Goal: Transaction & Acquisition: Purchase product/service

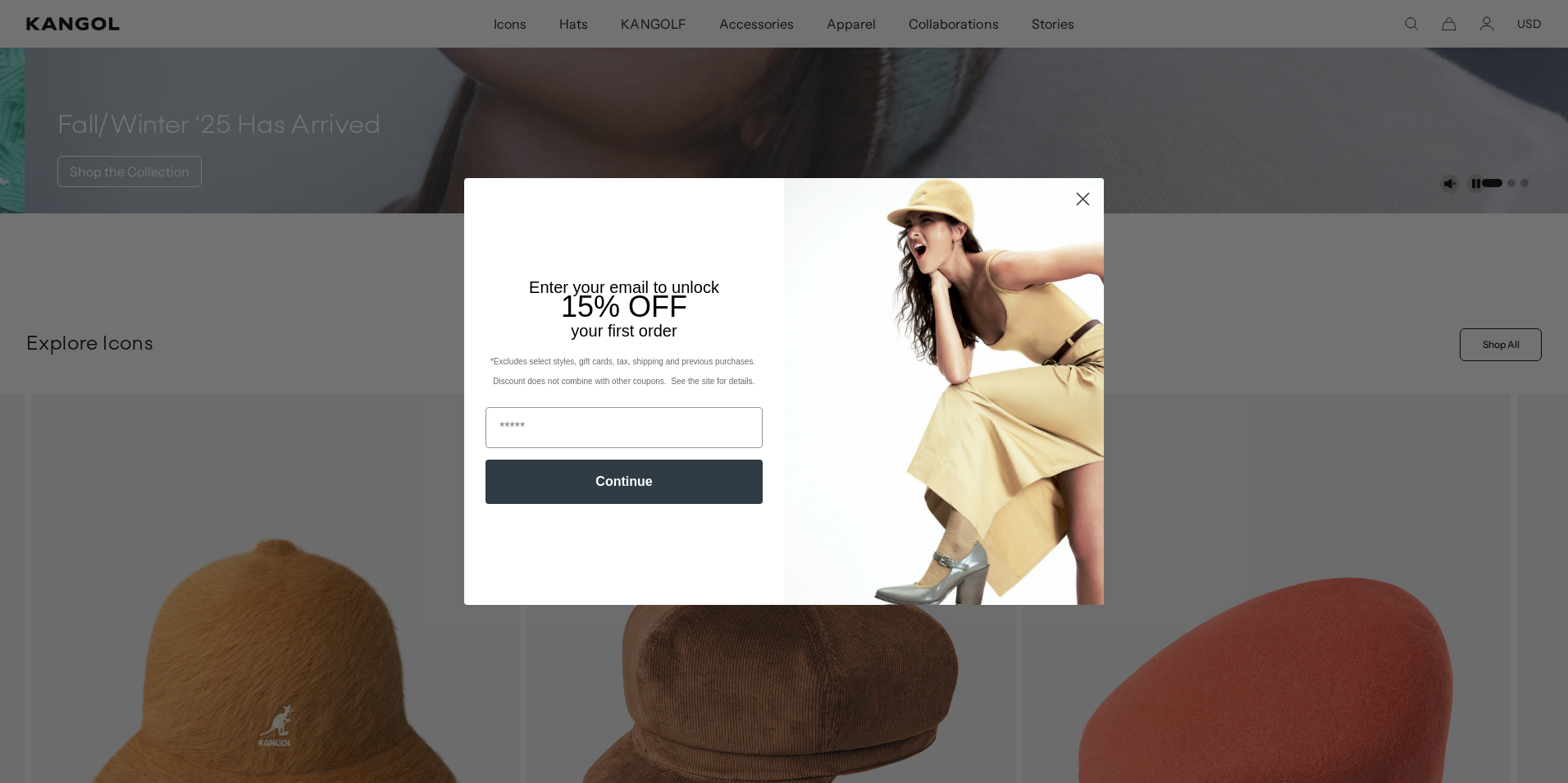
click at [1077, 196] on circle "Close dialog" at bounding box center [1083, 199] width 27 height 27
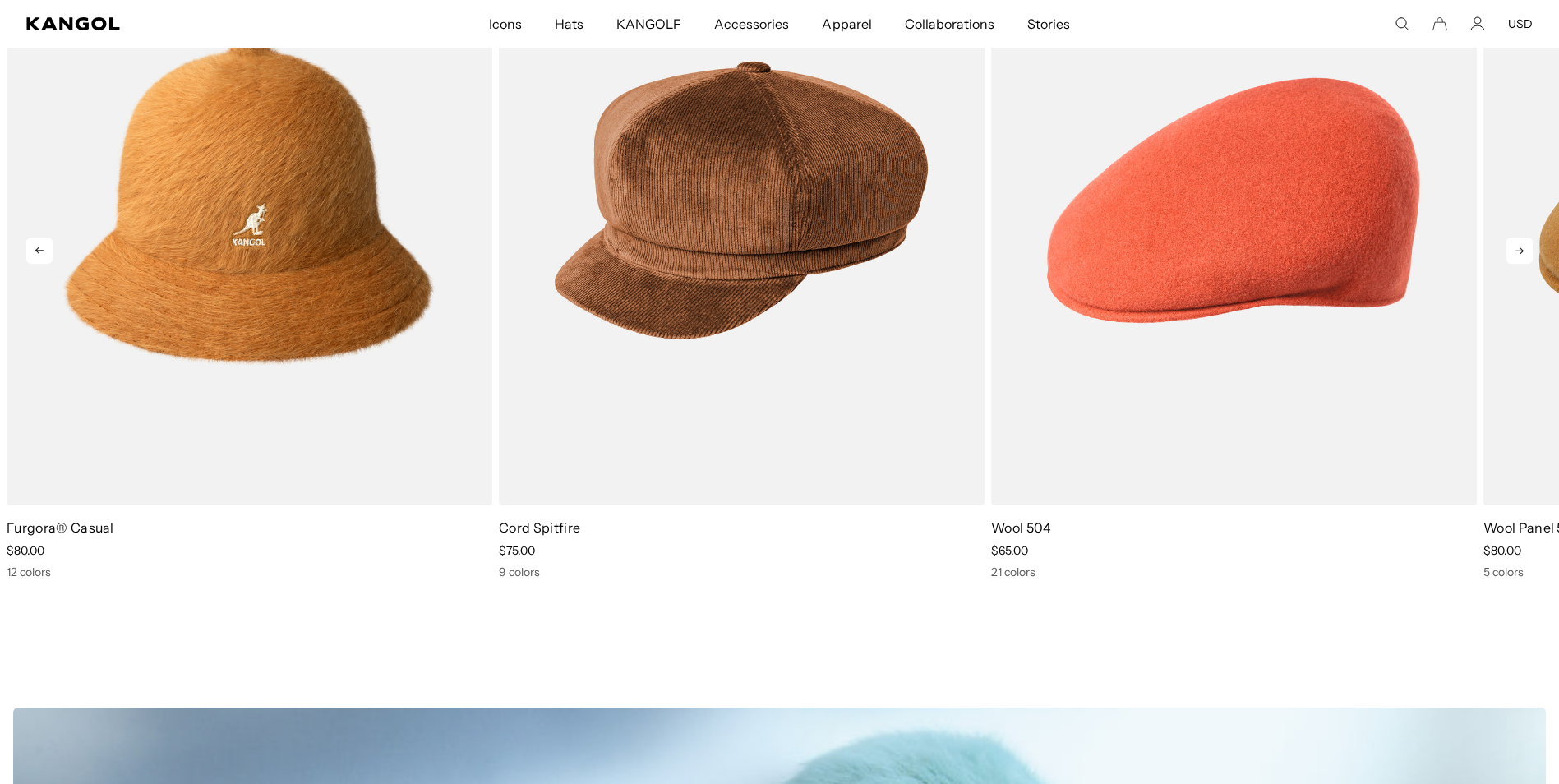
scroll to position [0, 339]
click at [1520, 242] on icon at bounding box center [1520, 250] width 27 height 27
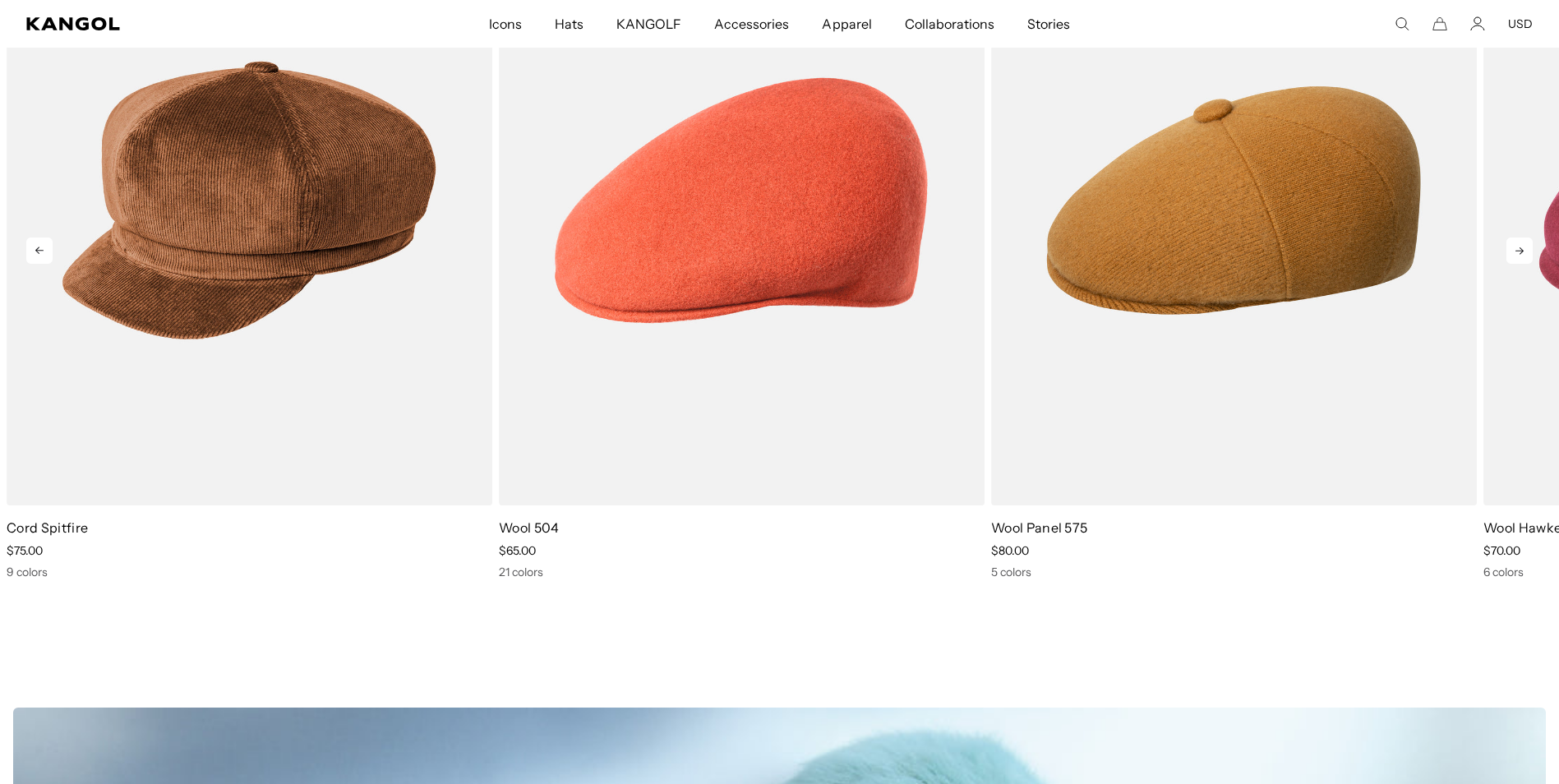
click at [1525, 257] on icon at bounding box center [1520, 250] width 27 height 27
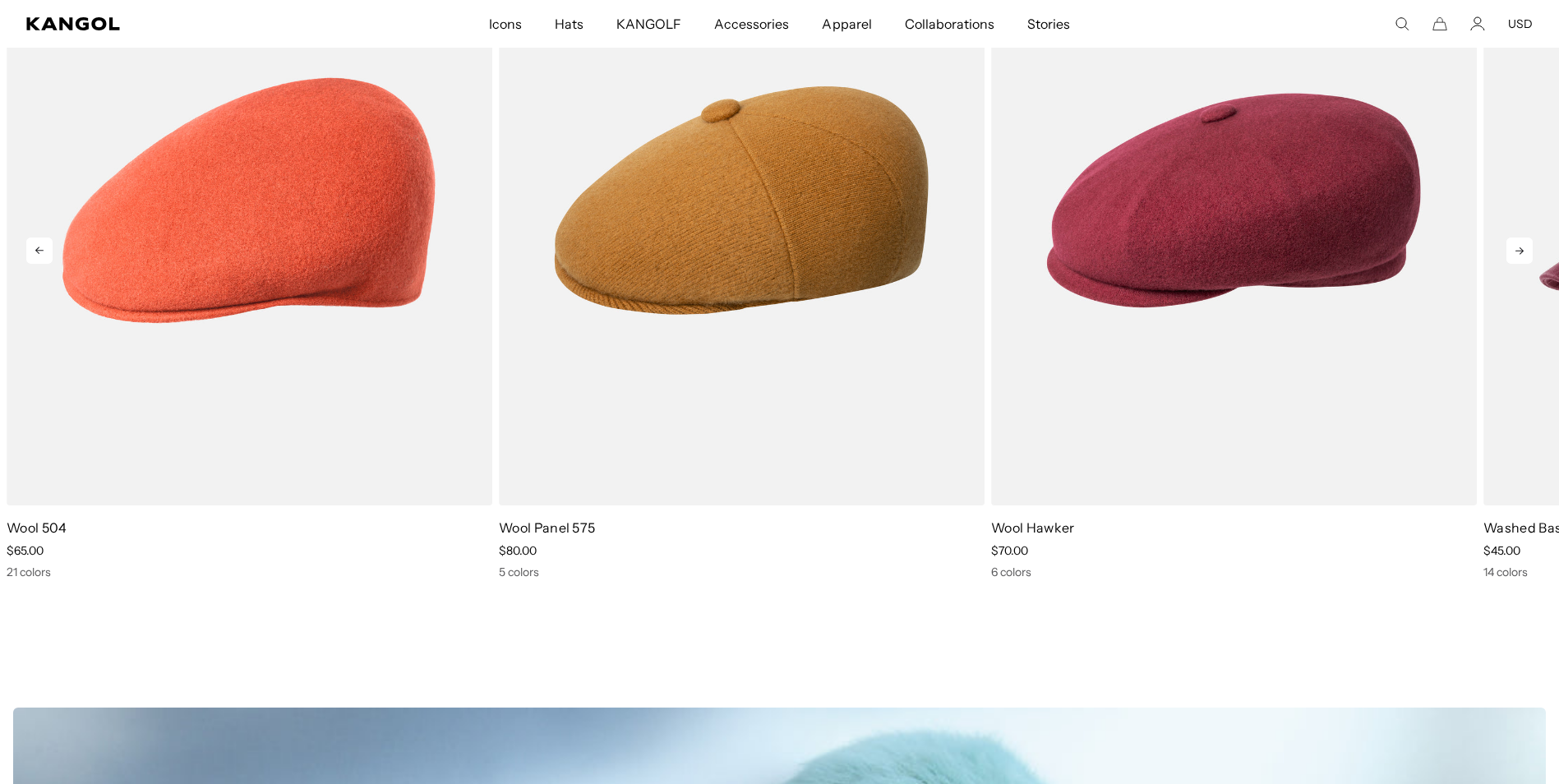
click at [1525, 257] on icon at bounding box center [1520, 250] width 27 height 27
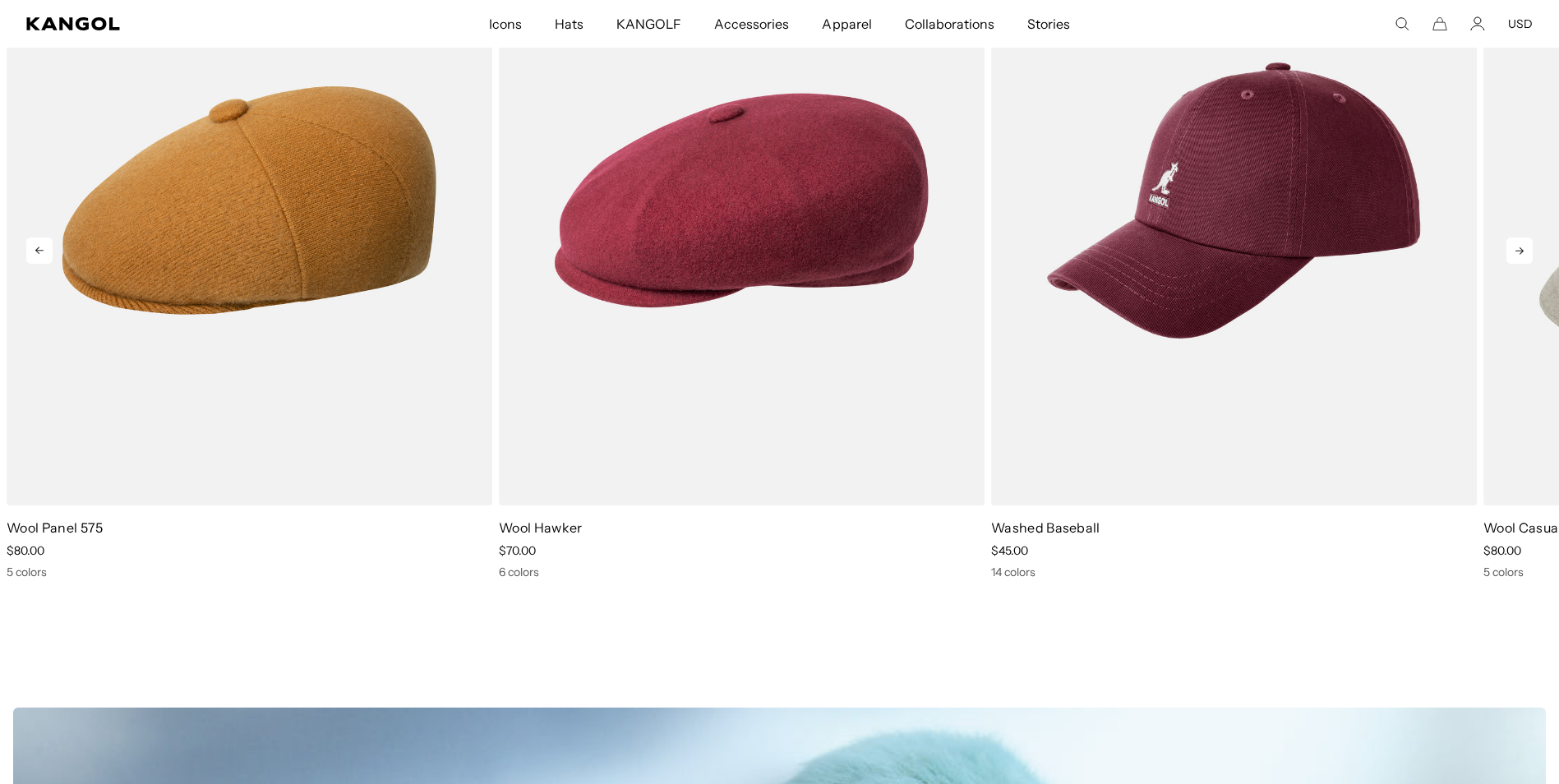
click at [1525, 257] on icon at bounding box center [1520, 250] width 27 height 27
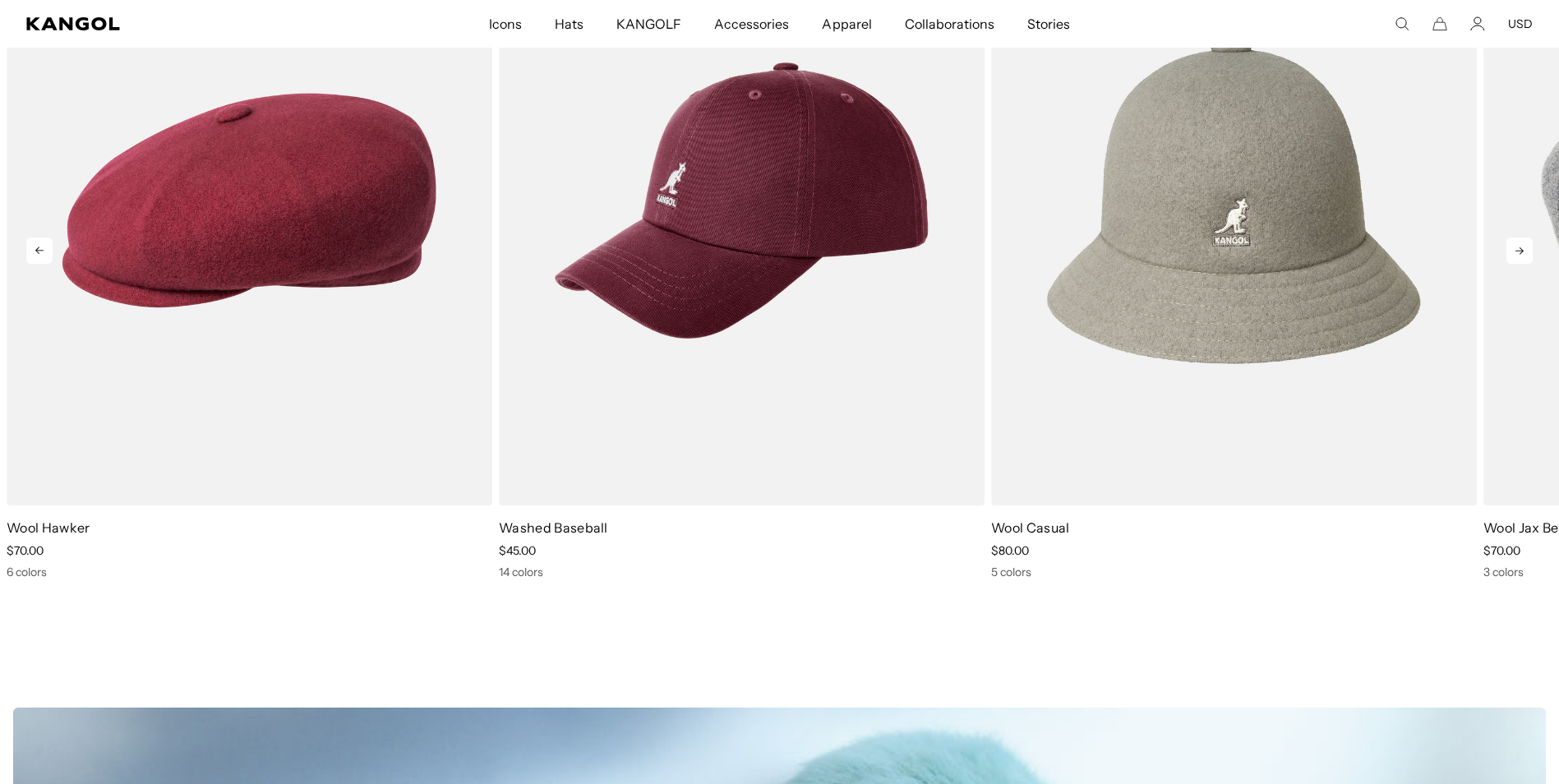
click at [1525, 257] on icon at bounding box center [1520, 250] width 27 height 27
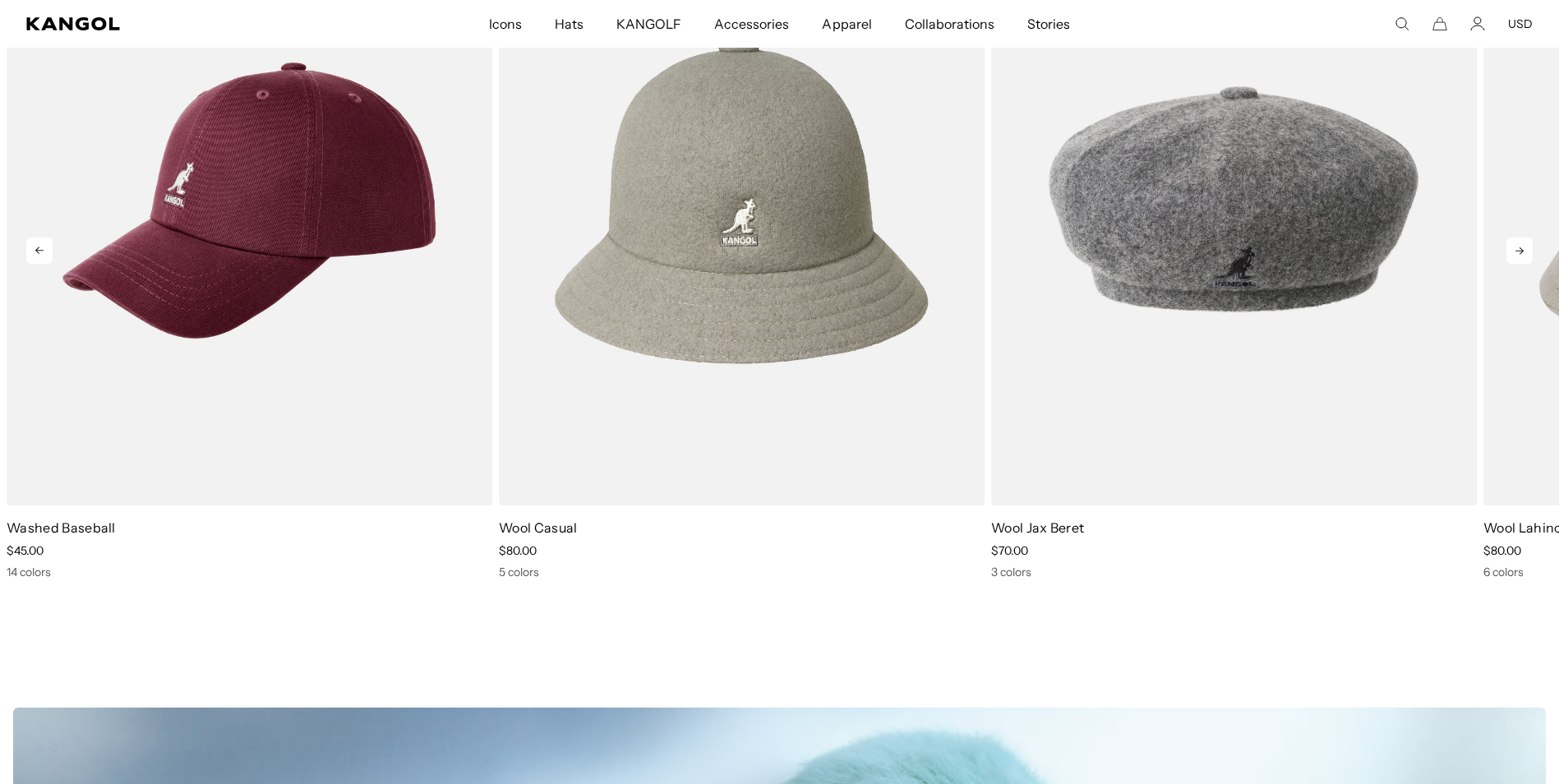
click at [1525, 257] on icon at bounding box center [1520, 250] width 27 height 27
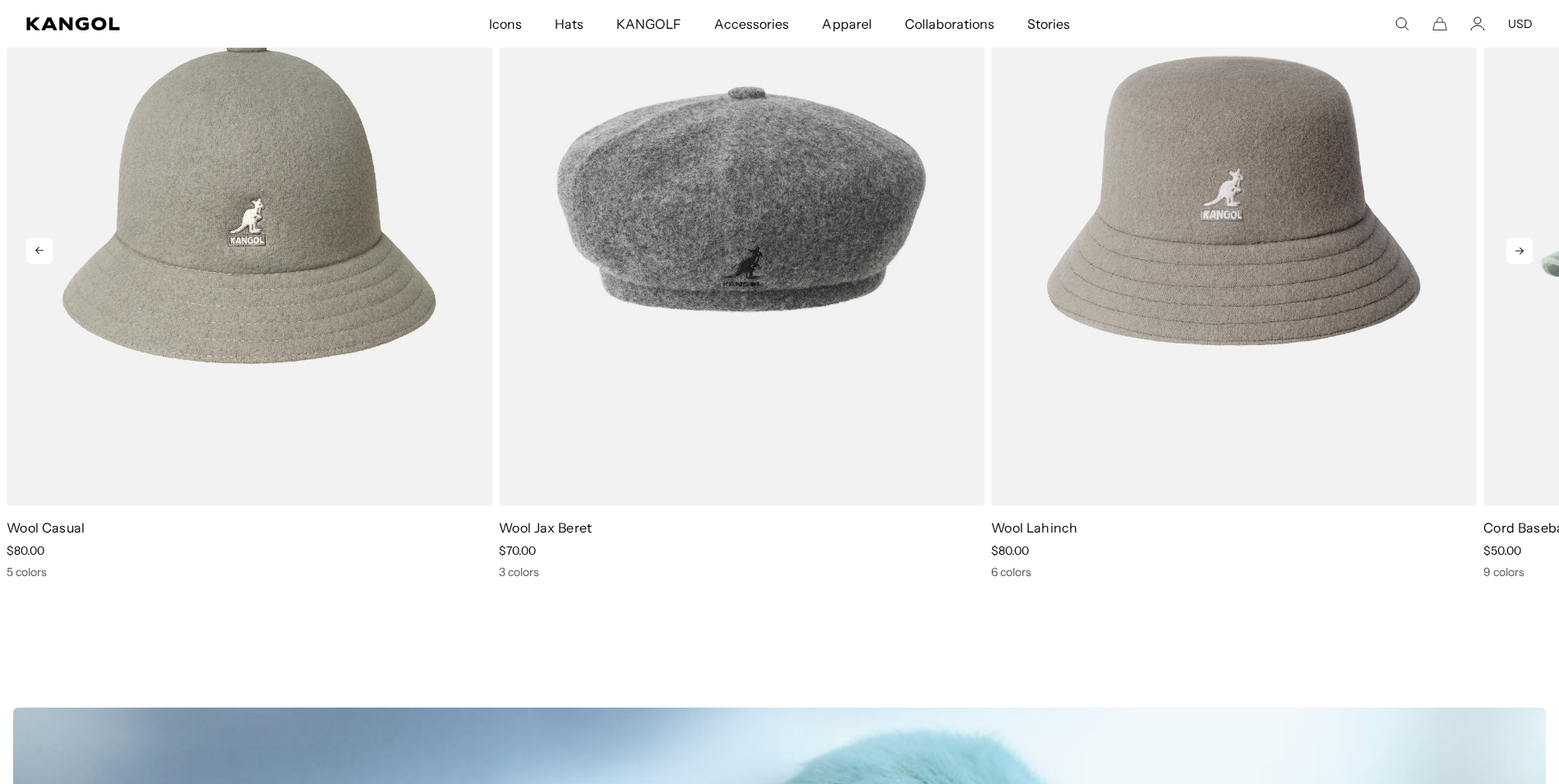
click at [1525, 257] on icon at bounding box center [1520, 250] width 27 height 27
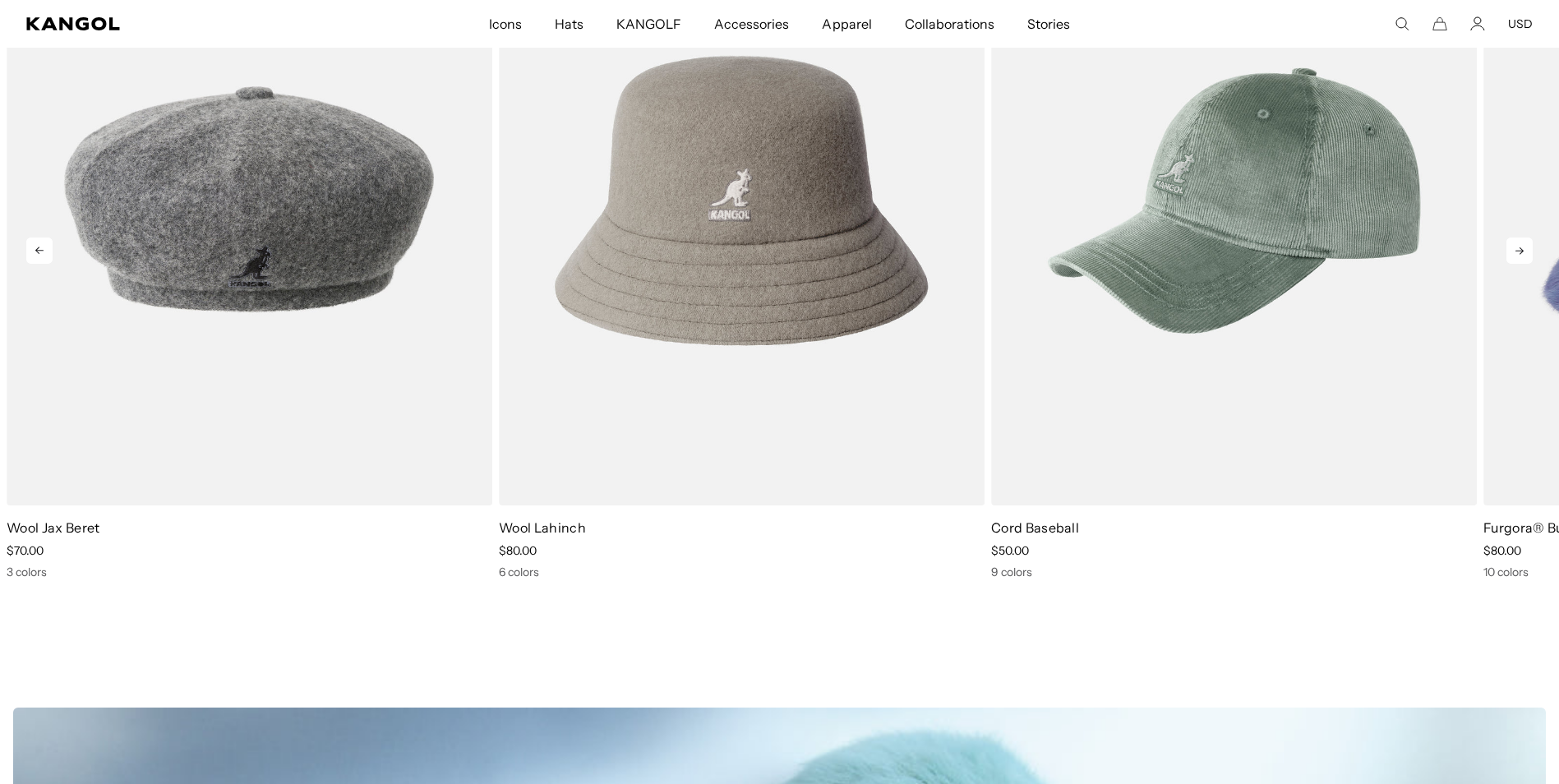
click at [1525, 257] on icon at bounding box center [1520, 250] width 27 height 27
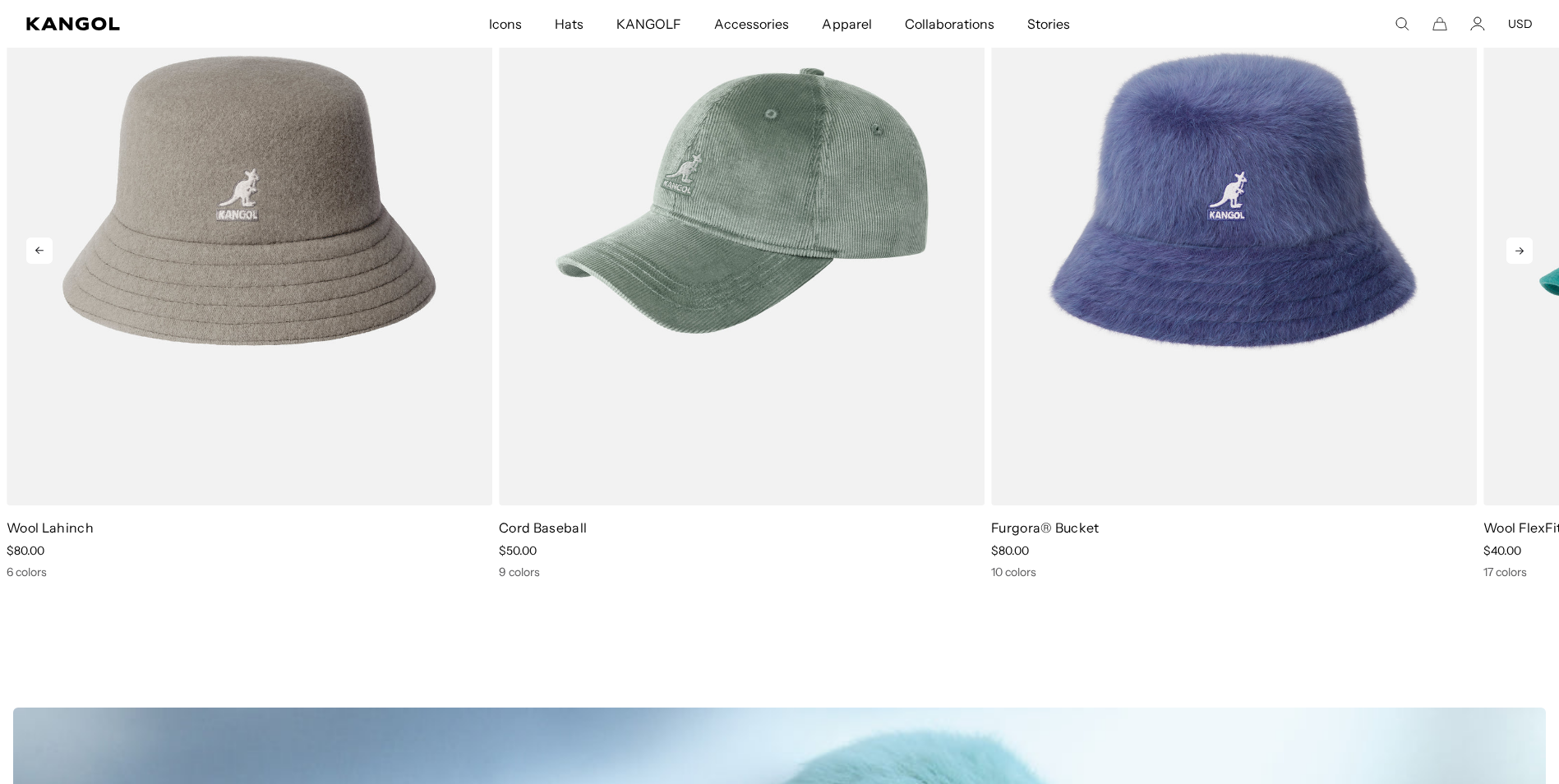
scroll to position [0, 339]
click at [1525, 257] on icon at bounding box center [1520, 250] width 27 height 27
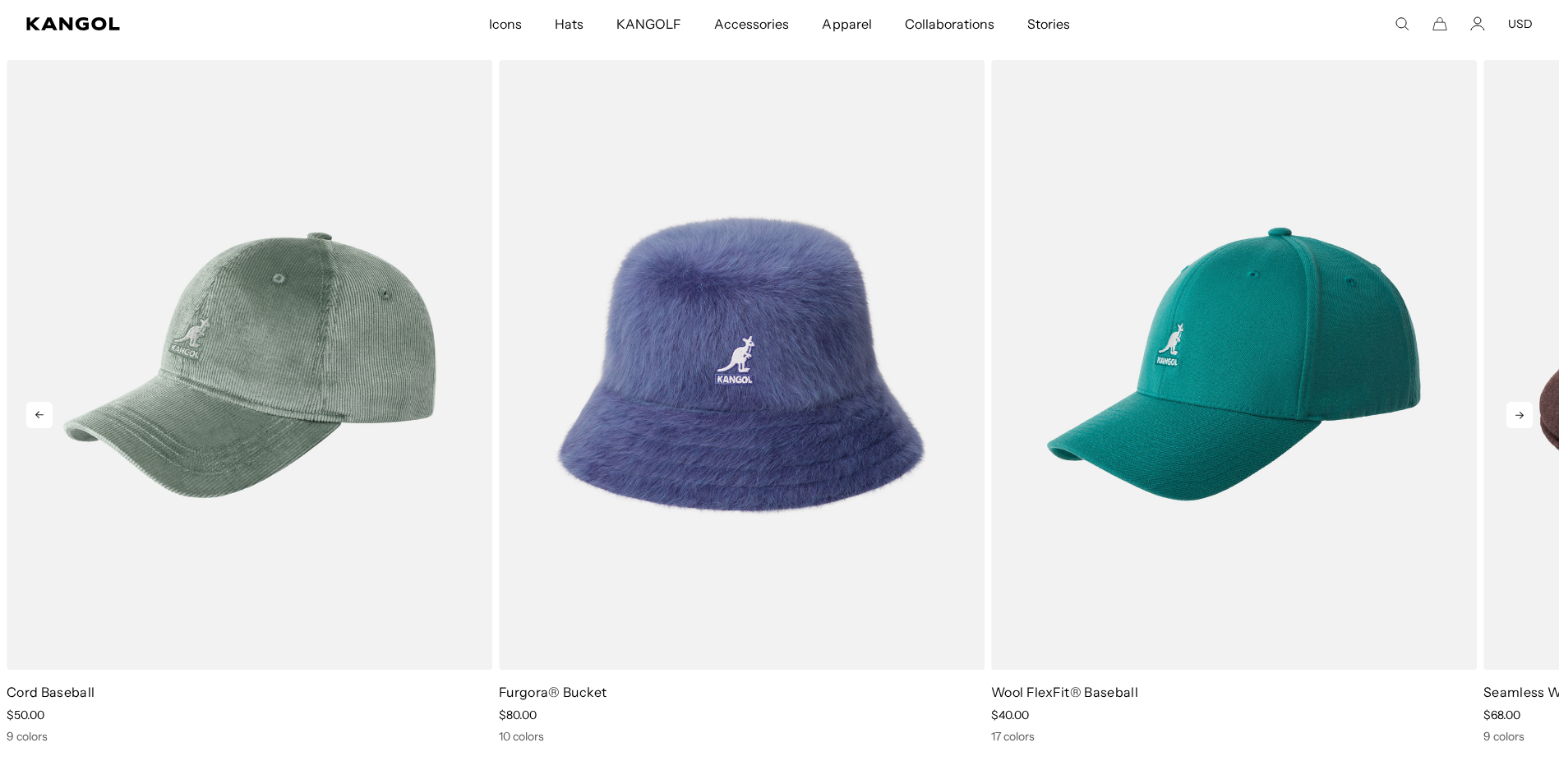
click at [1529, 418] on icon at bounding box center [1520, 415] width 27 height 27
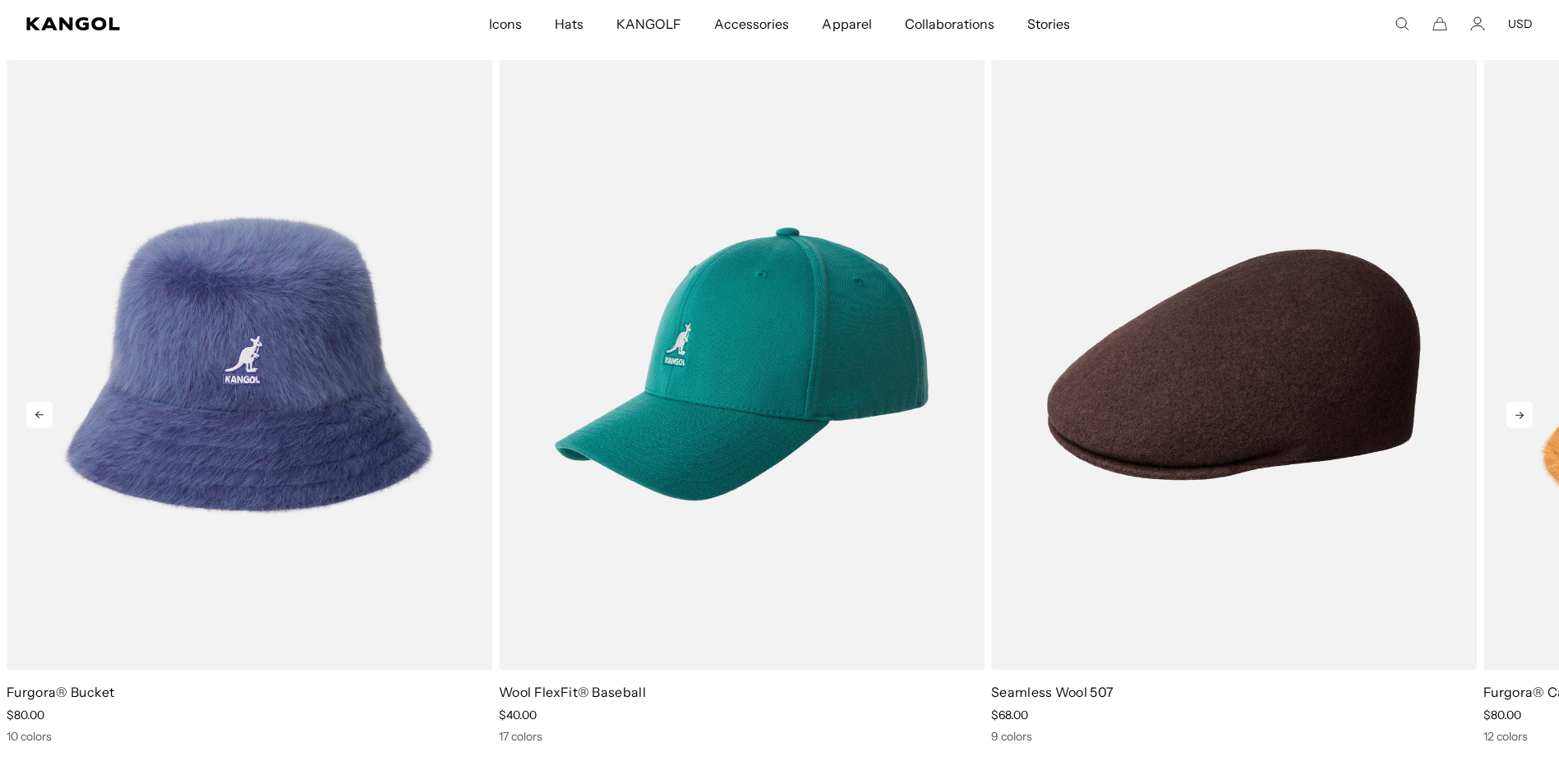
click at [1515, 408] on icon at bounding box center [1520, 415] width 27 height 27
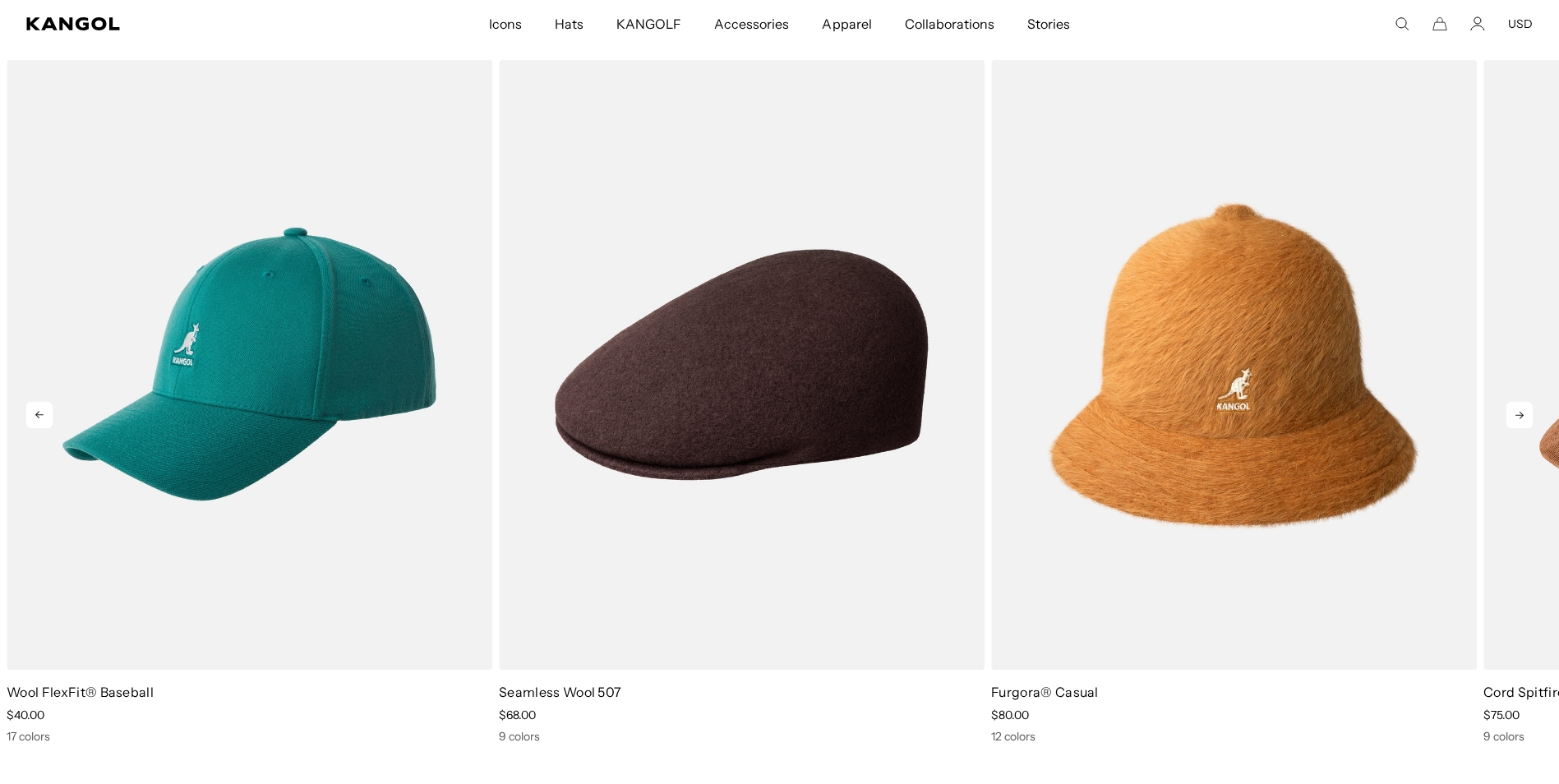
scroll to position [0, 0]
click at [1515, 408] on icon at bounding box center [1520, 415] width 27 height 27
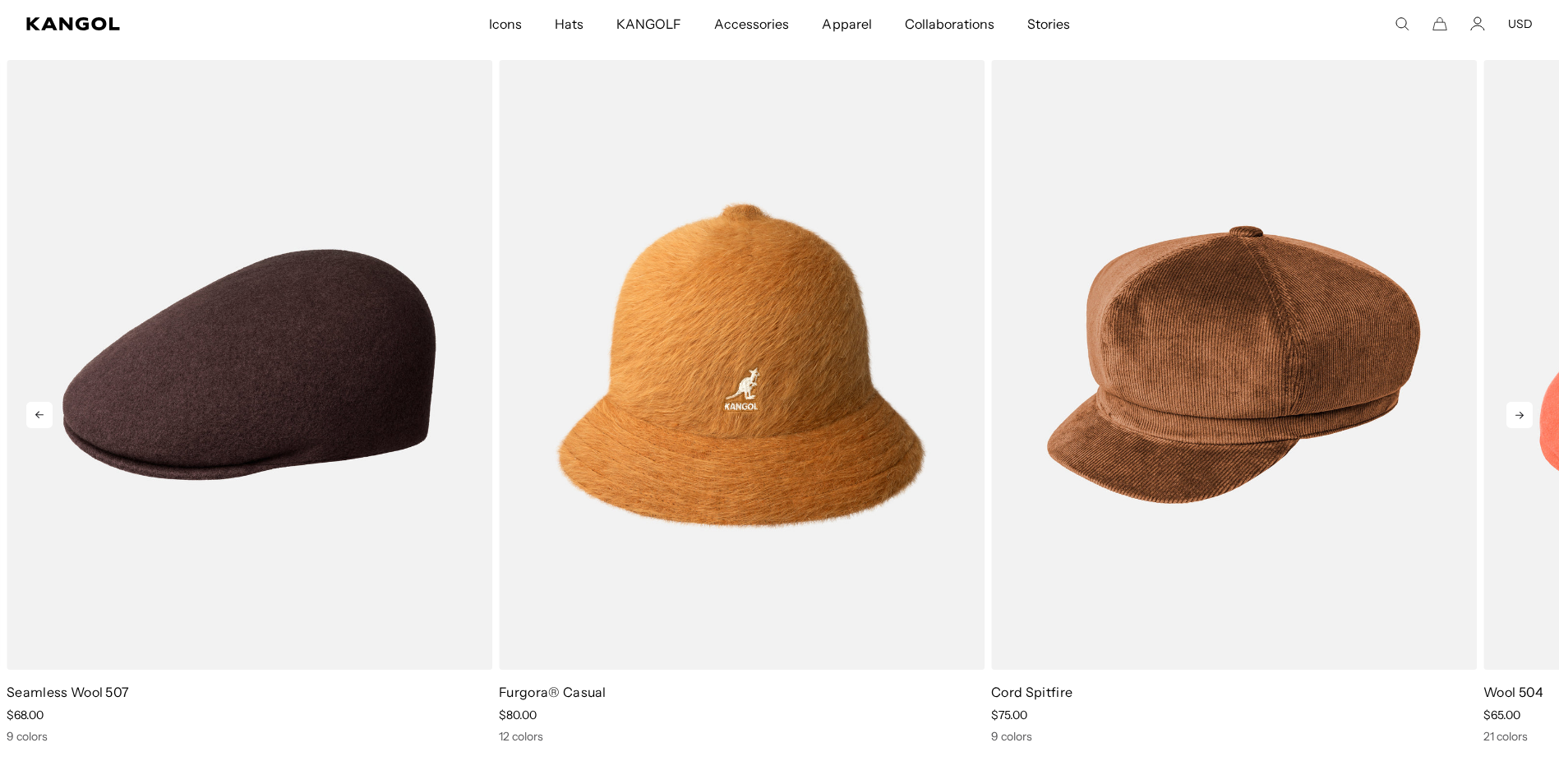
click at [1515, 410] on icon at bounding box center [1520, 415] width 27 height 27
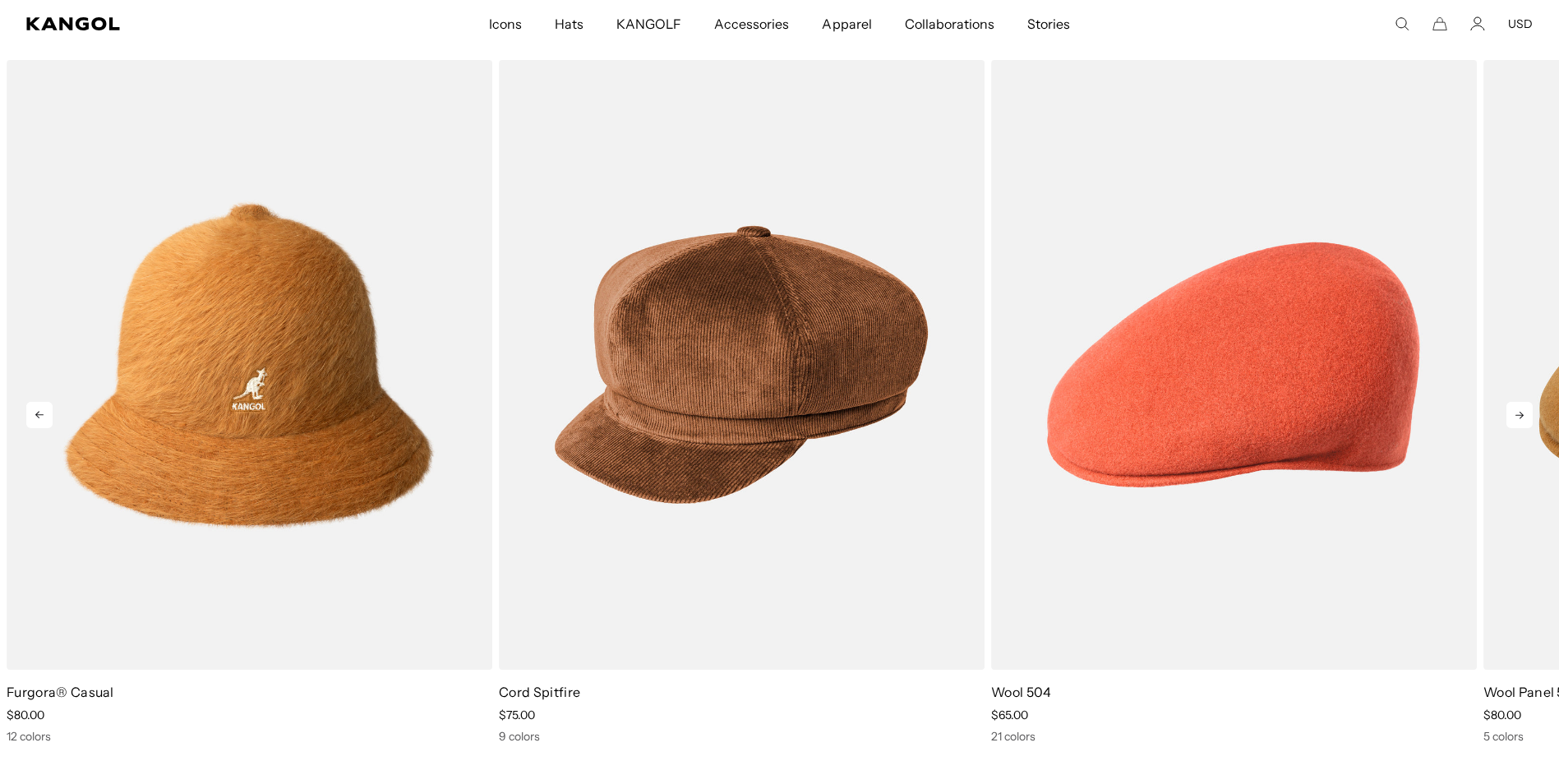
click at [1515, 410] on icon at bounding box center [1520, 415] width 27 height 27
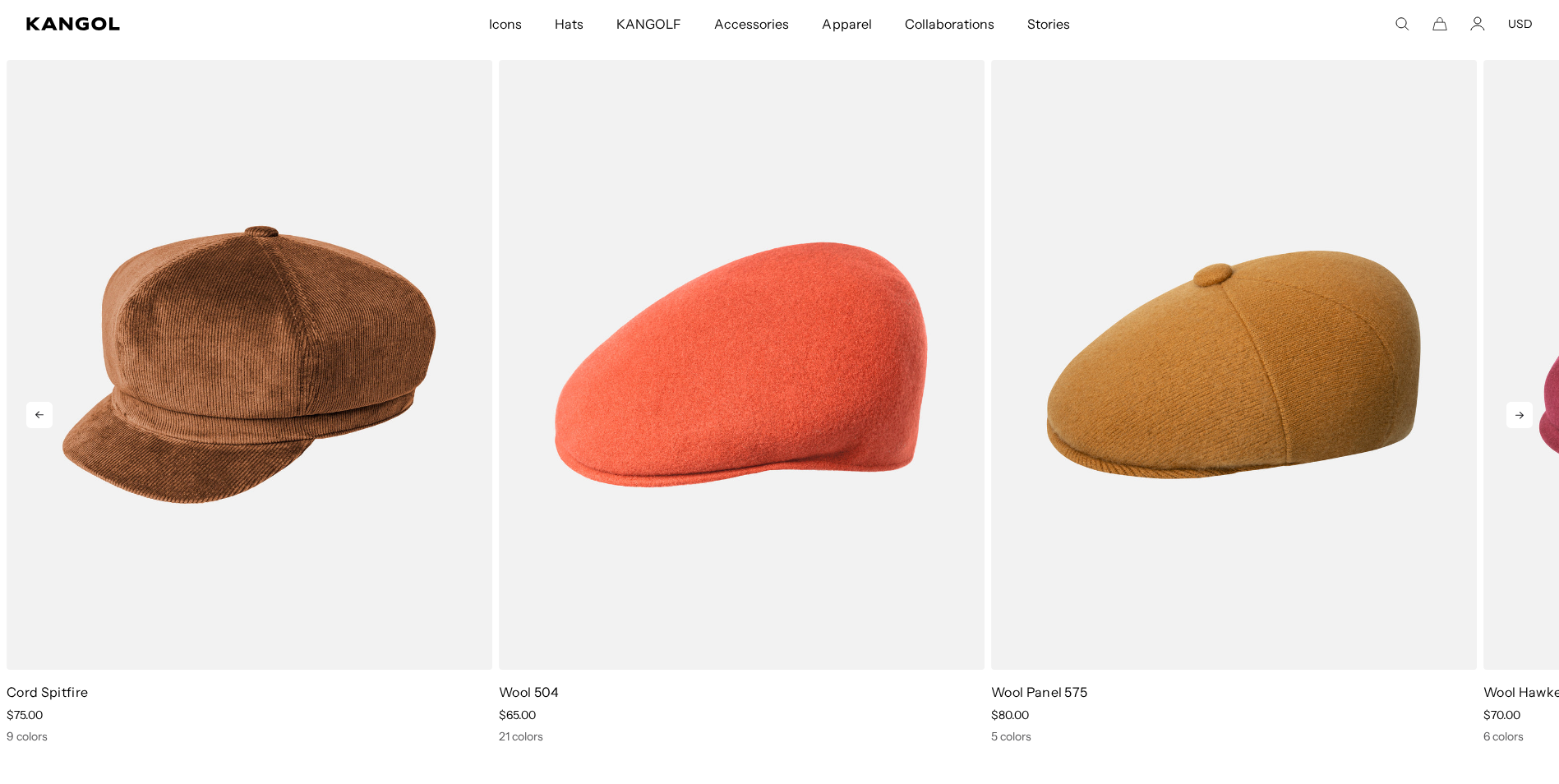
click at [1515, 410] on icon at bounding box center [1520, 415] width 27 height 27
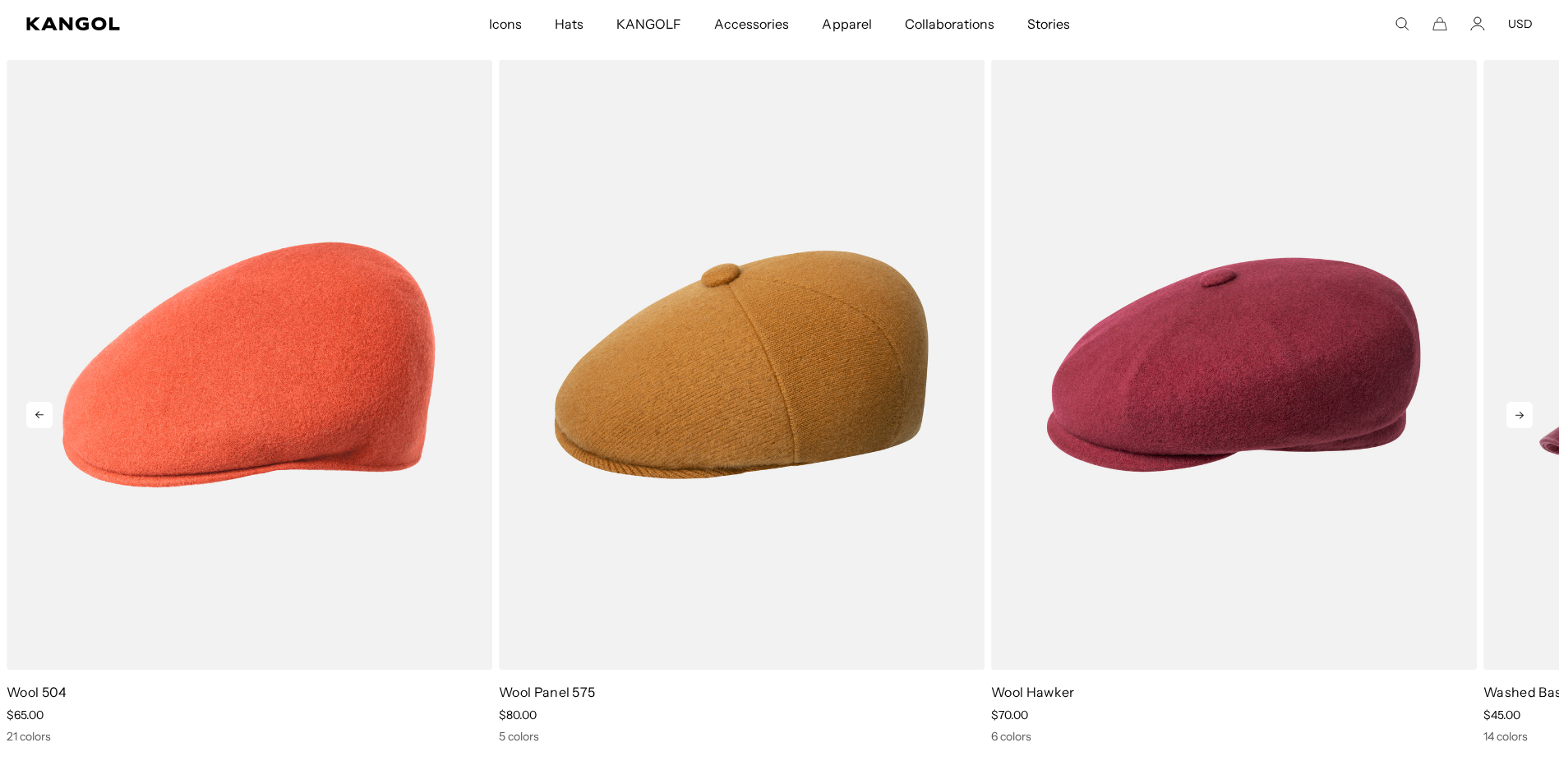
click at [1515, 410] on icon at bounding box center [1520, 415] width 27 height 27
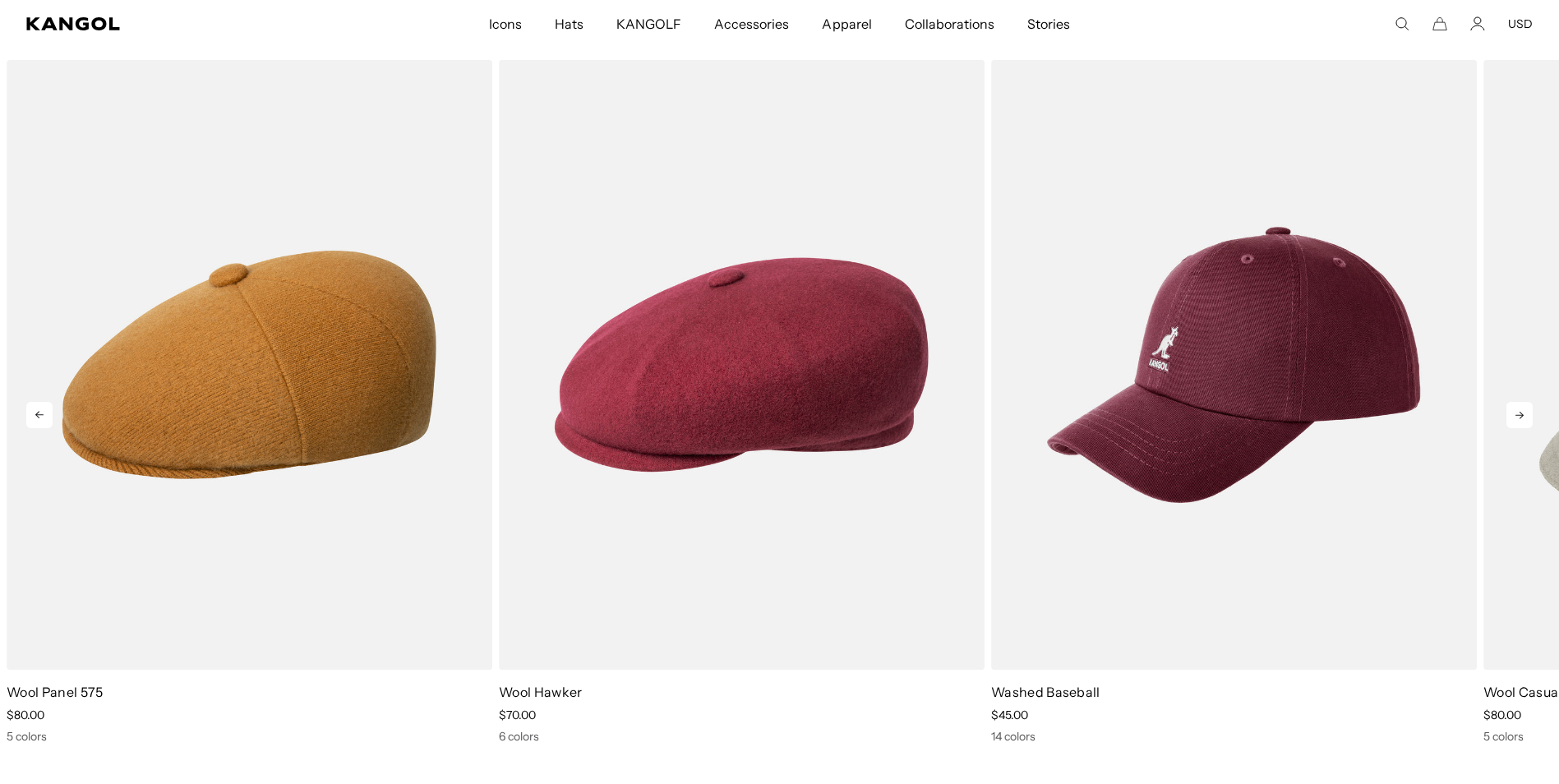
click at [1515, 410] on icon at bounding box center [1520, 415] width 27 height 27
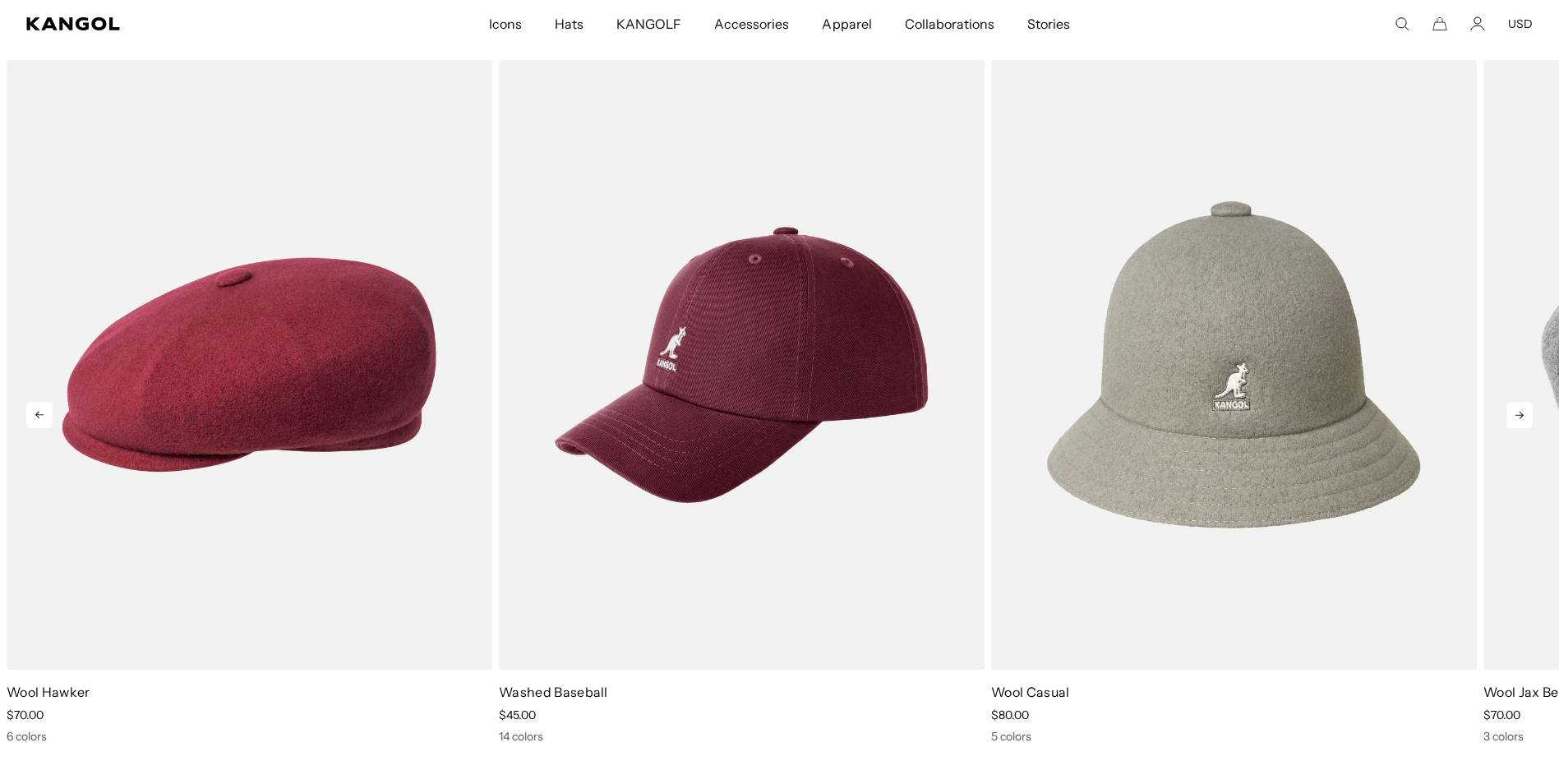
click at [1515, 410] on icon at bounding box center [1520, 415] width 27 height 27
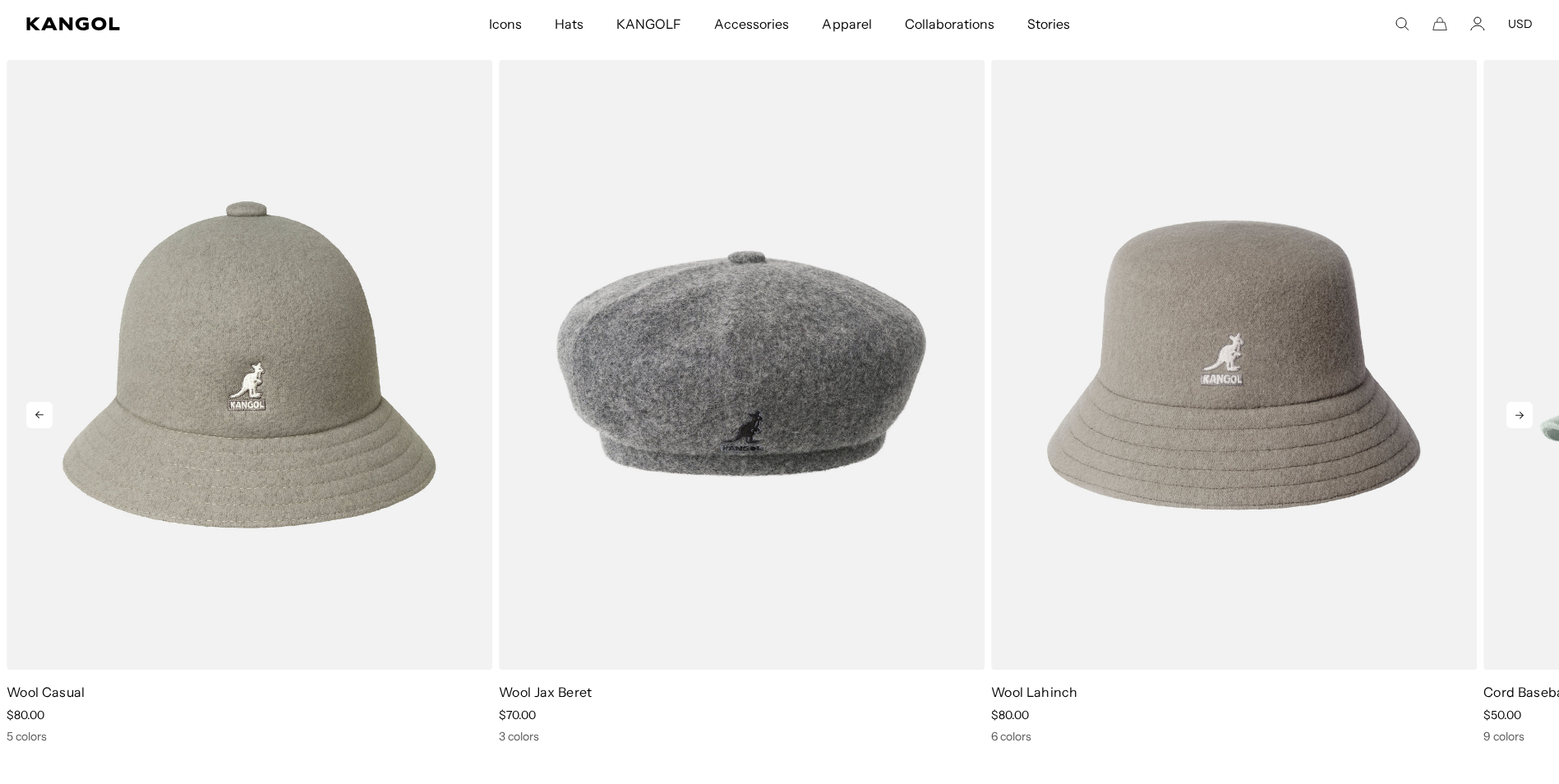
click at [1515, 410] on icon at bounding box center [1520, 415] width 27 height 27
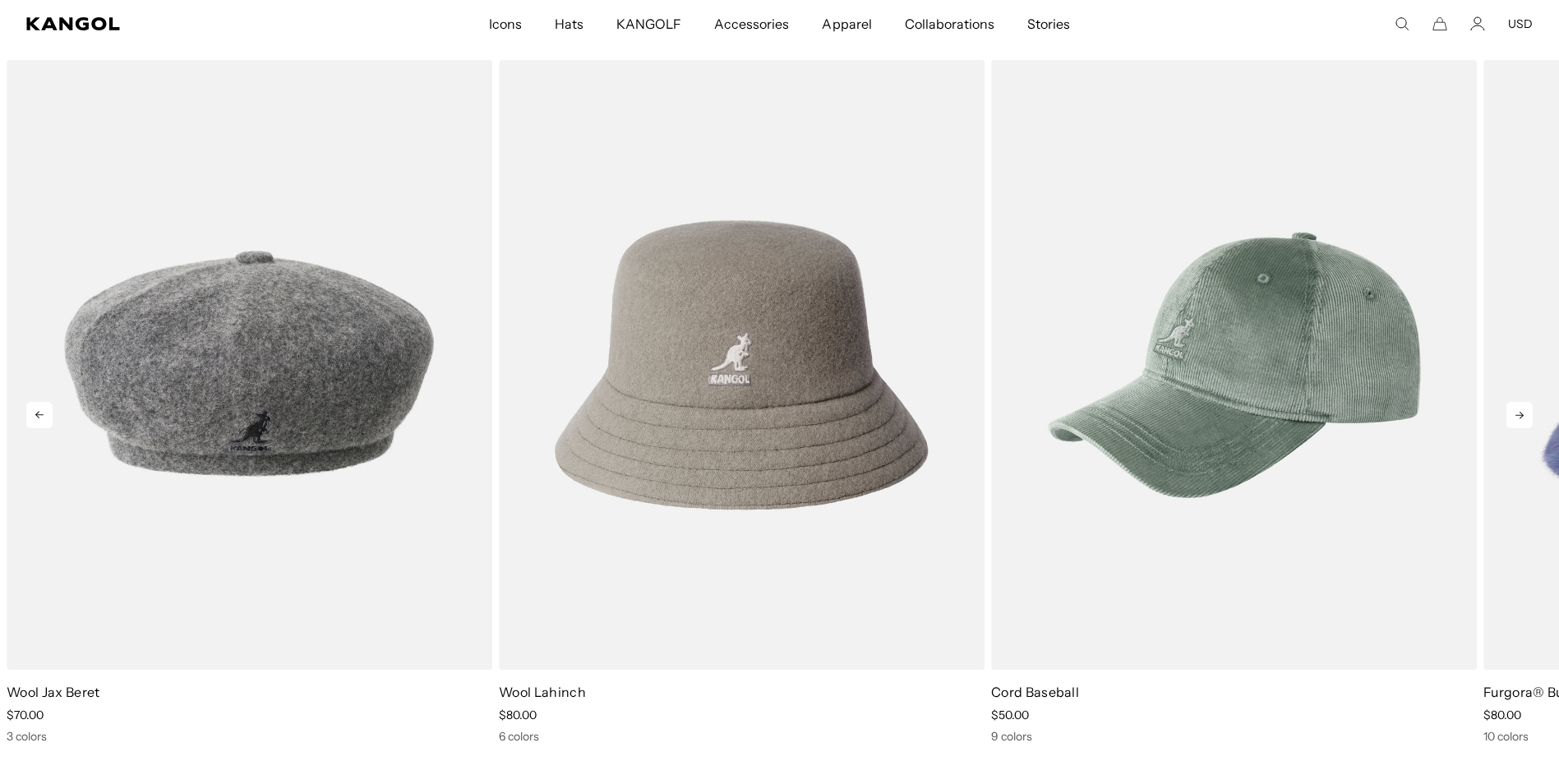
click at [1515, 410] on icon at bounding box center [1520, 415] width 27 height 27
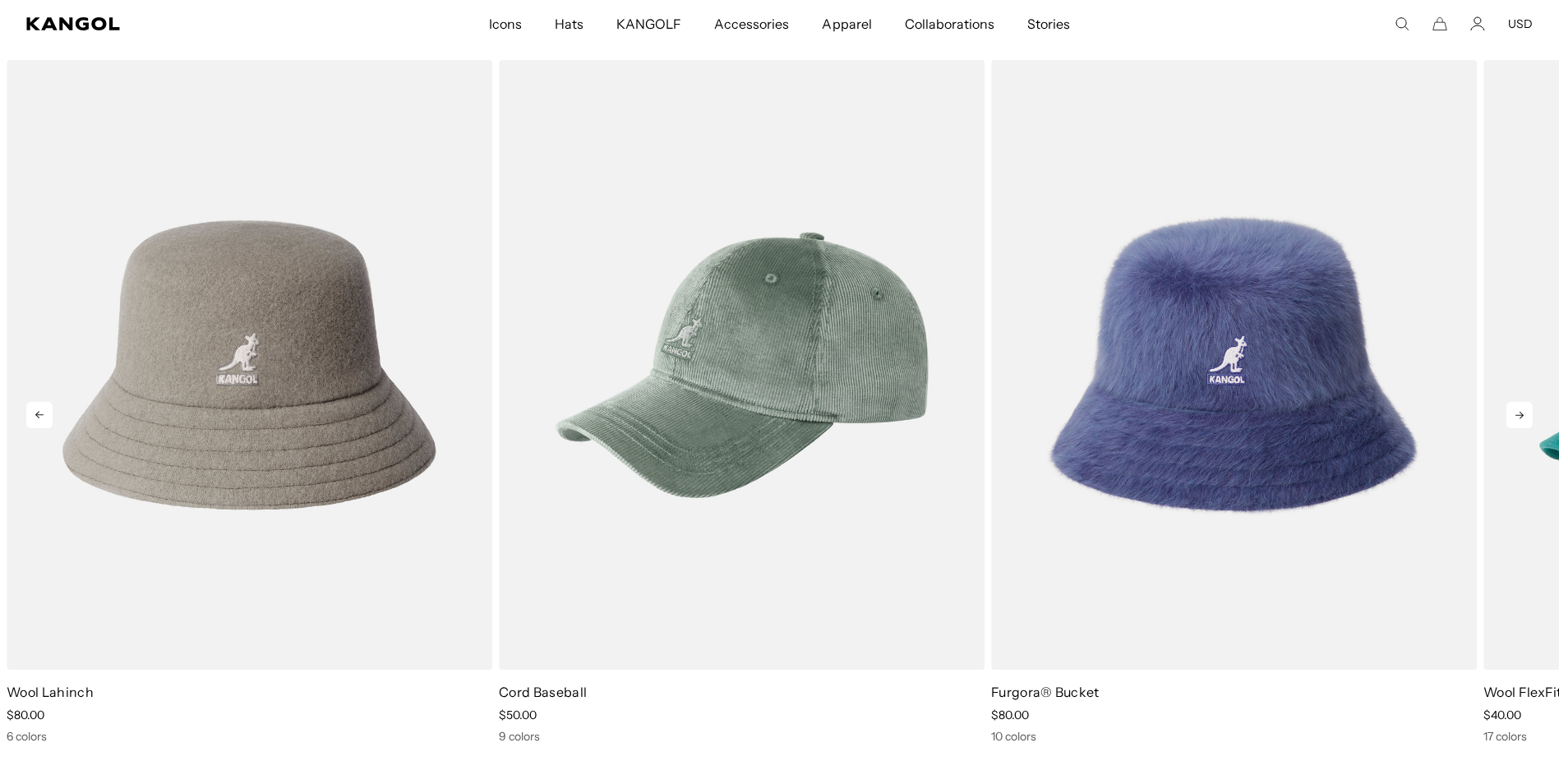
click at [1515, 410] on icon at bounding box center [1520, 415] width 27 height 27
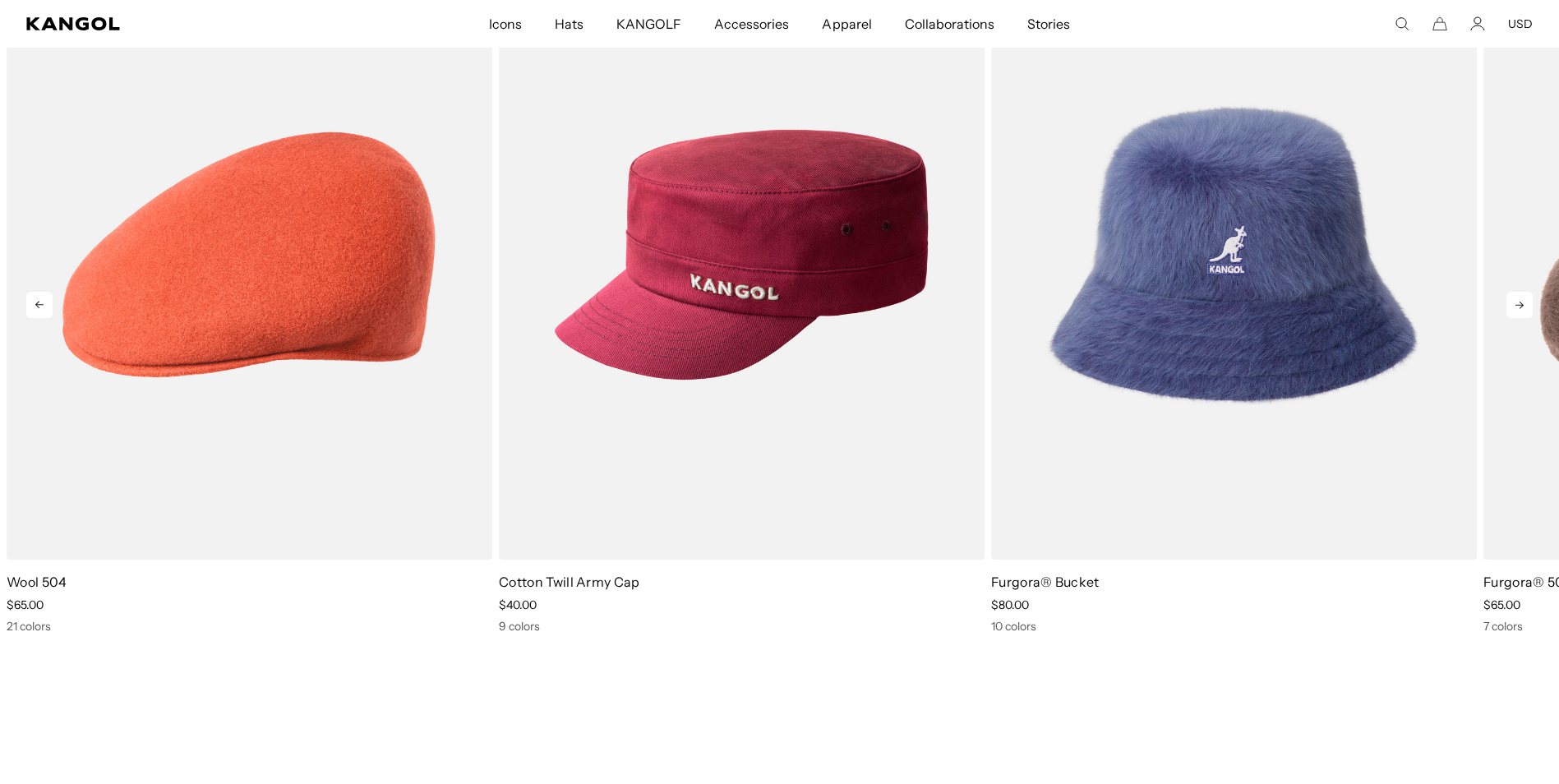
click at [1518, 303] on icon at bounding box center [1520, 305] width 27 height 27
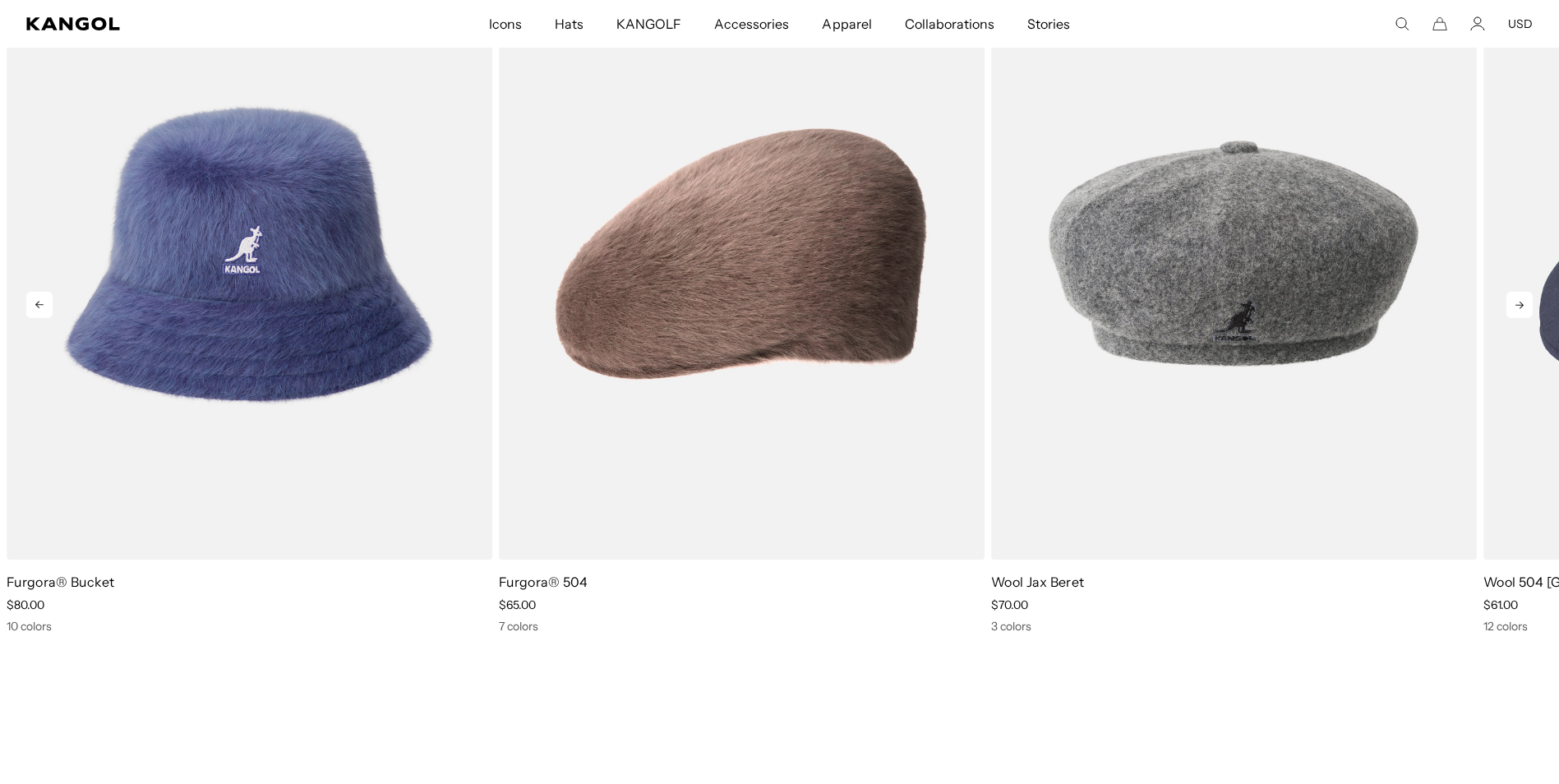
click at [1518, 303] on icon at bounding box center [1520, 305] width 27 height 27
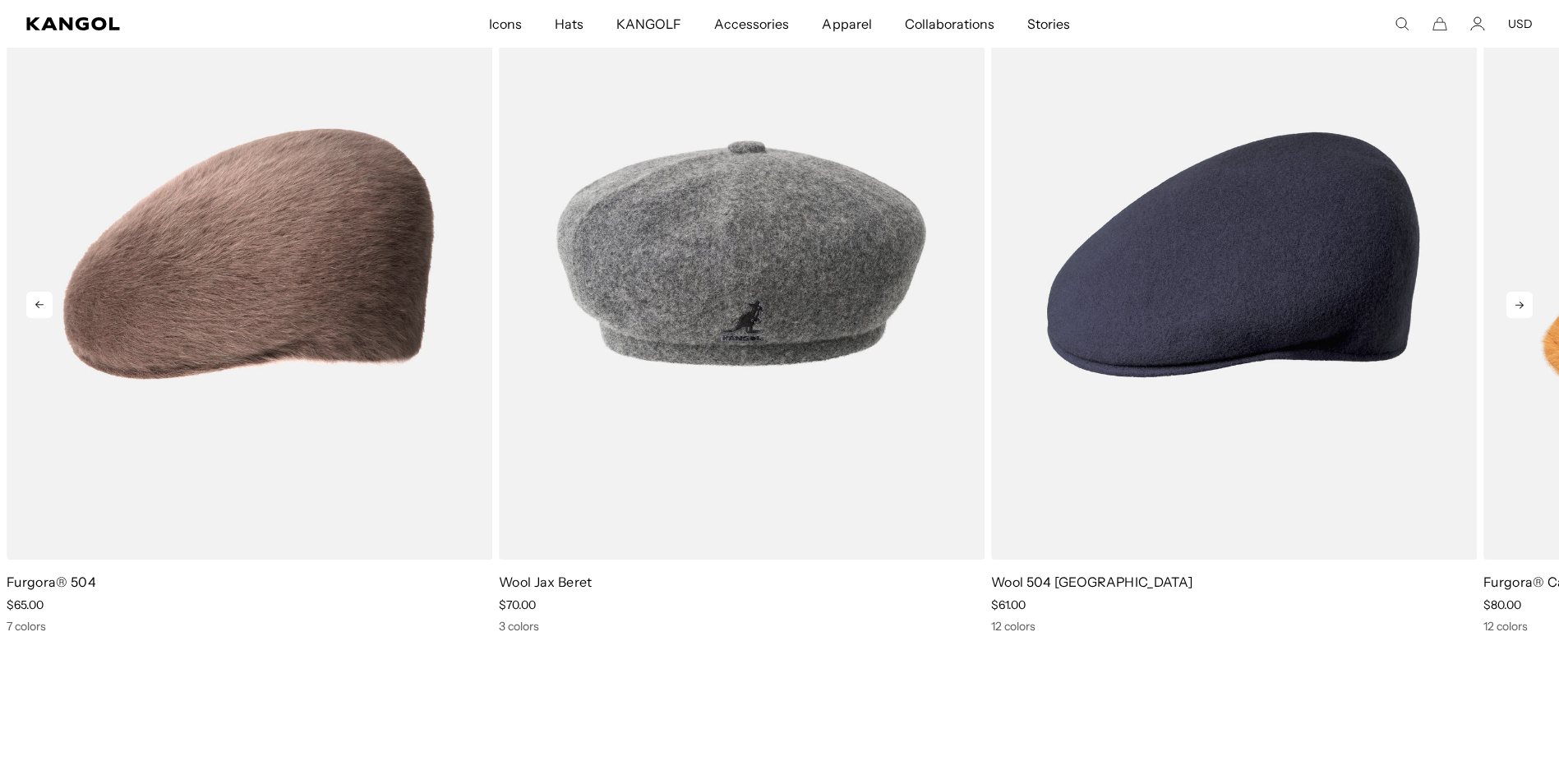
click at [1518, 303] on icon at bounding box center [1520, 305] width 27 height 27
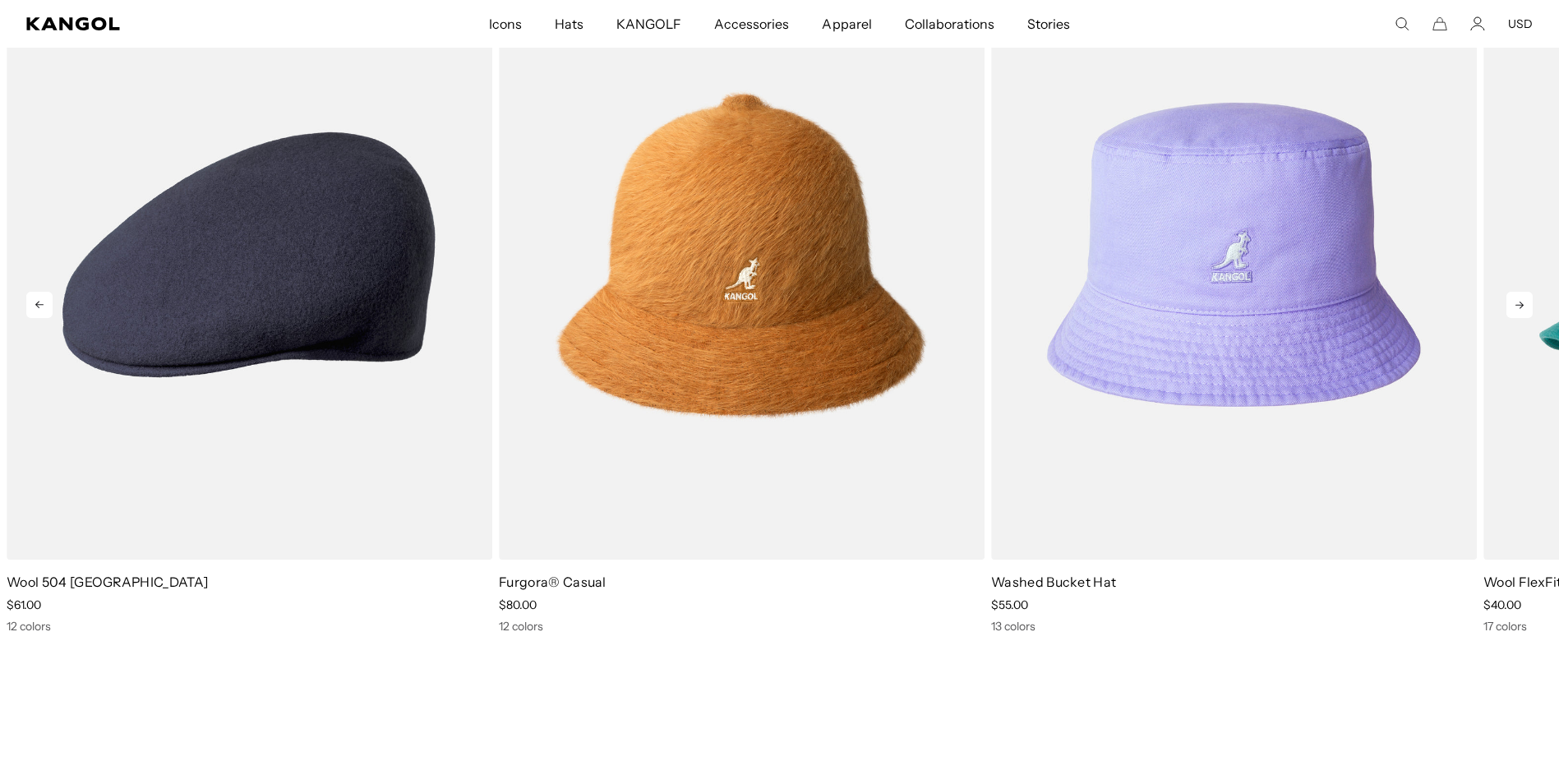
click at [1518, 303] on icon at bounding box center [1520, 305] width 27 height 27
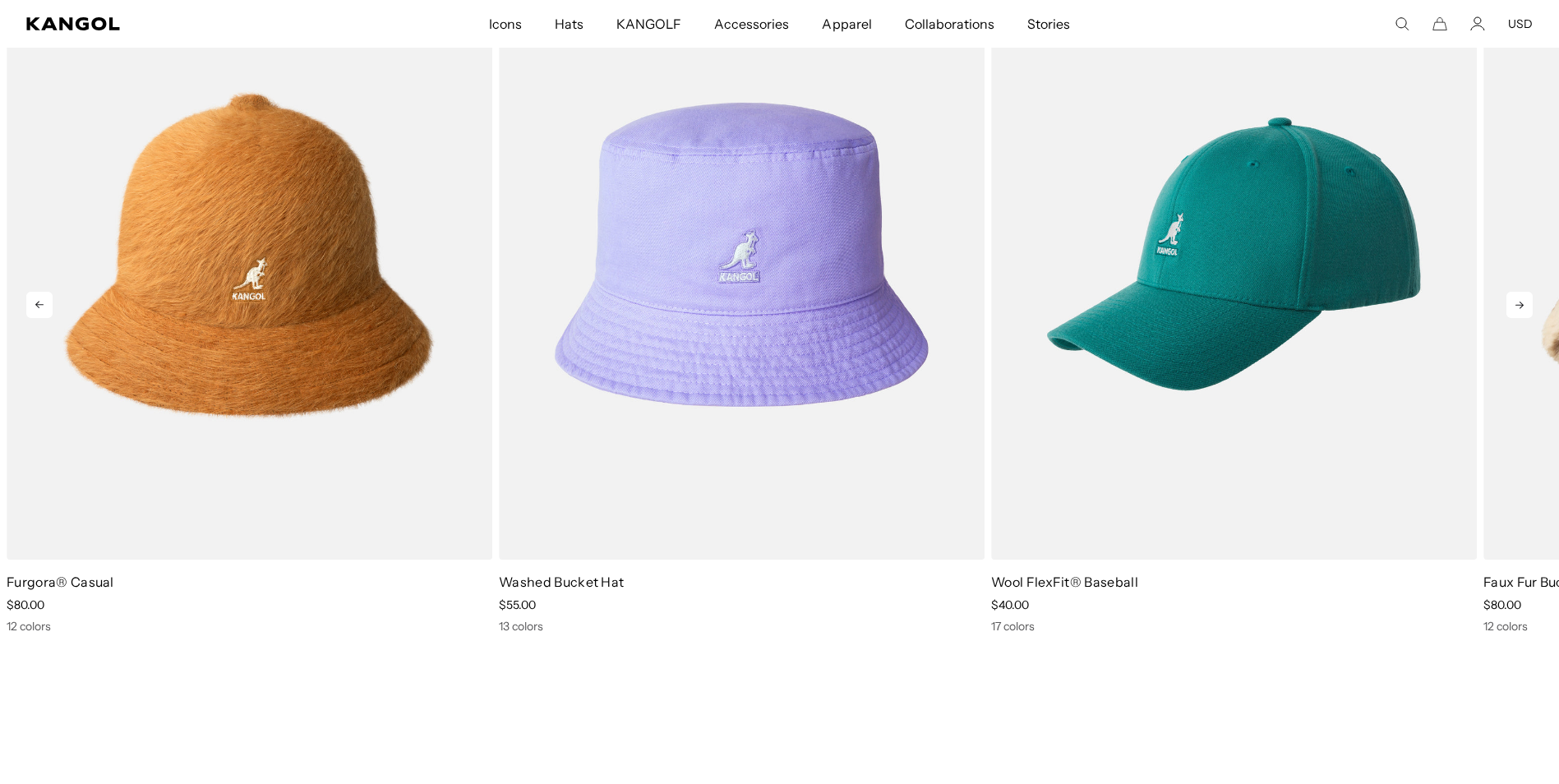
click at [1518, 303] on icon at bounding box center [1520, 305] width 27 height 27
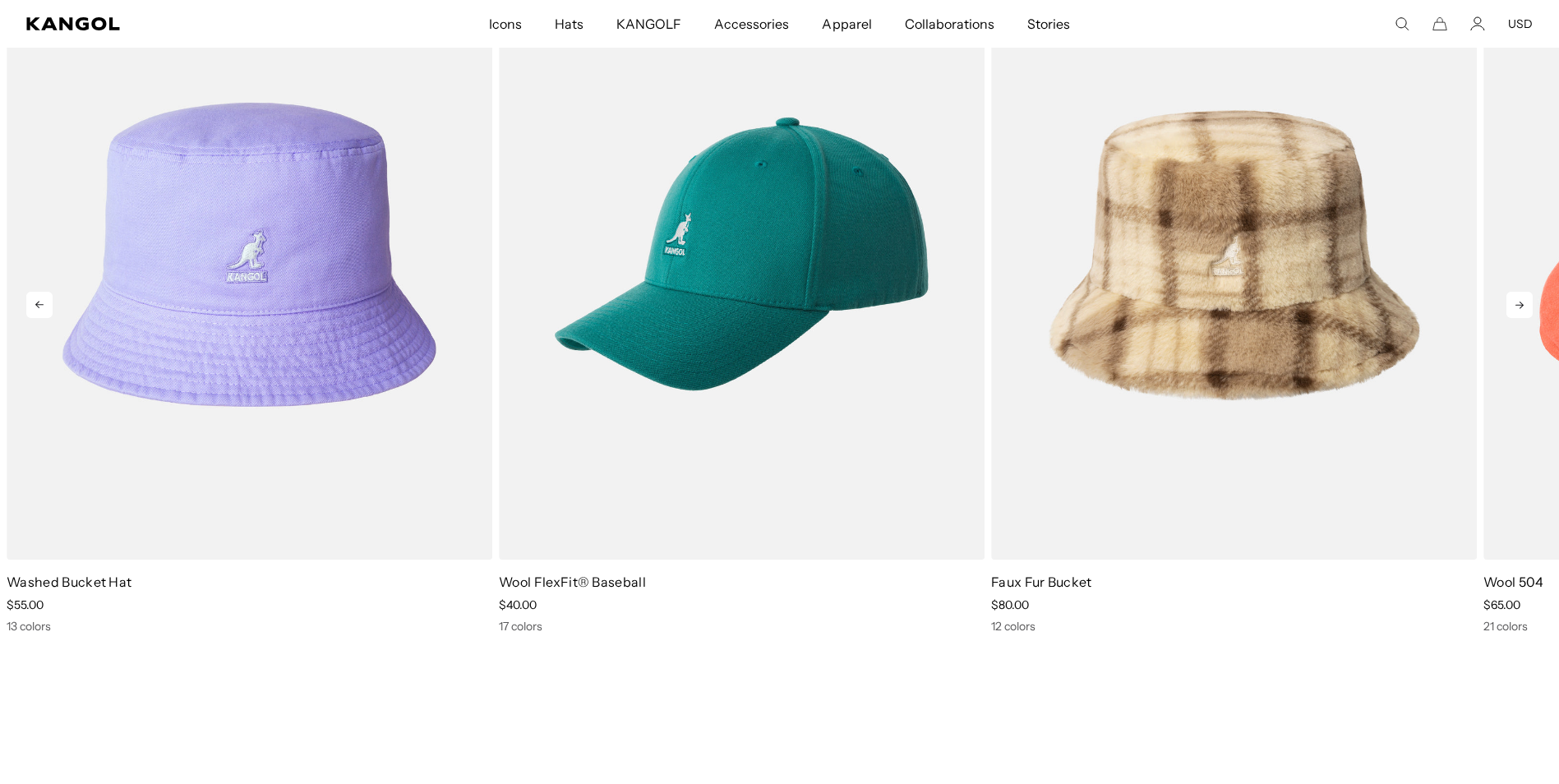
click at [1518, 303] on icon at bounding box center [1520, 305] width 27 height 27
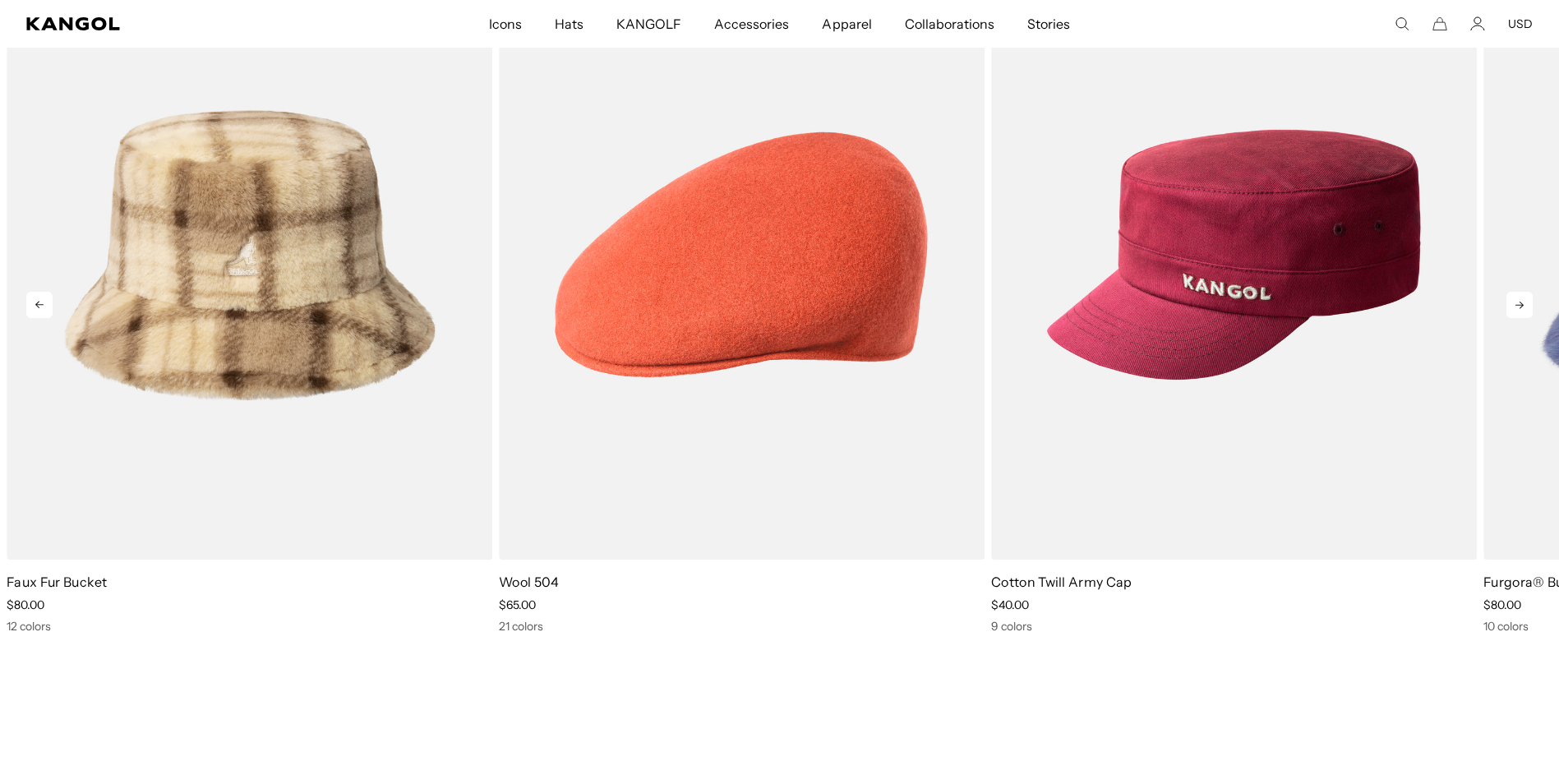
click at [1518, 303] on icon at bounding box center [1520, 305] width 27 height 27
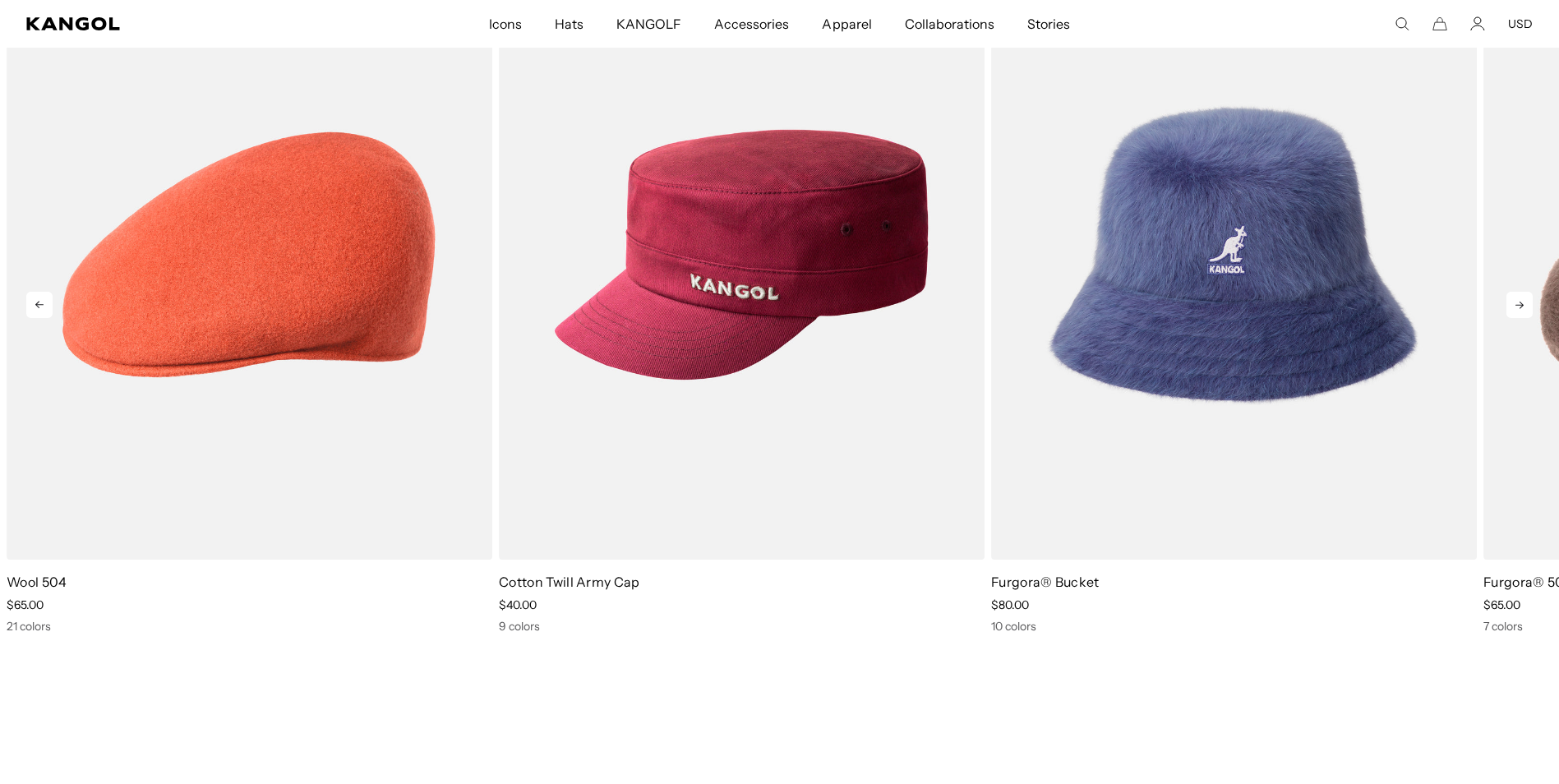
click at [1518, 303] on icon at bounding box center [1520, 305] width 27 height 27
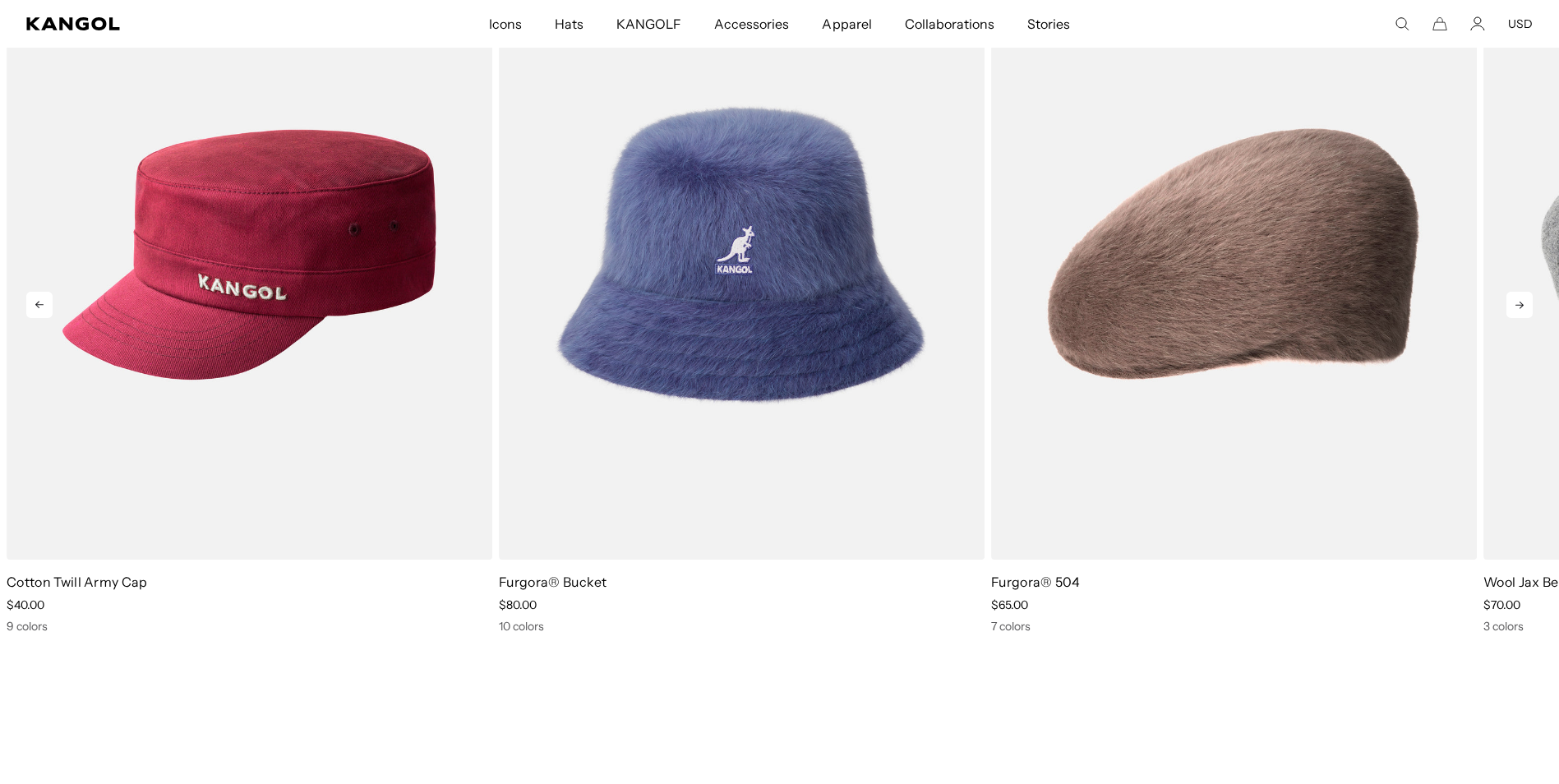
click at [1518, 303] on icon at bounding box center [1520, 305] width 27 height 27
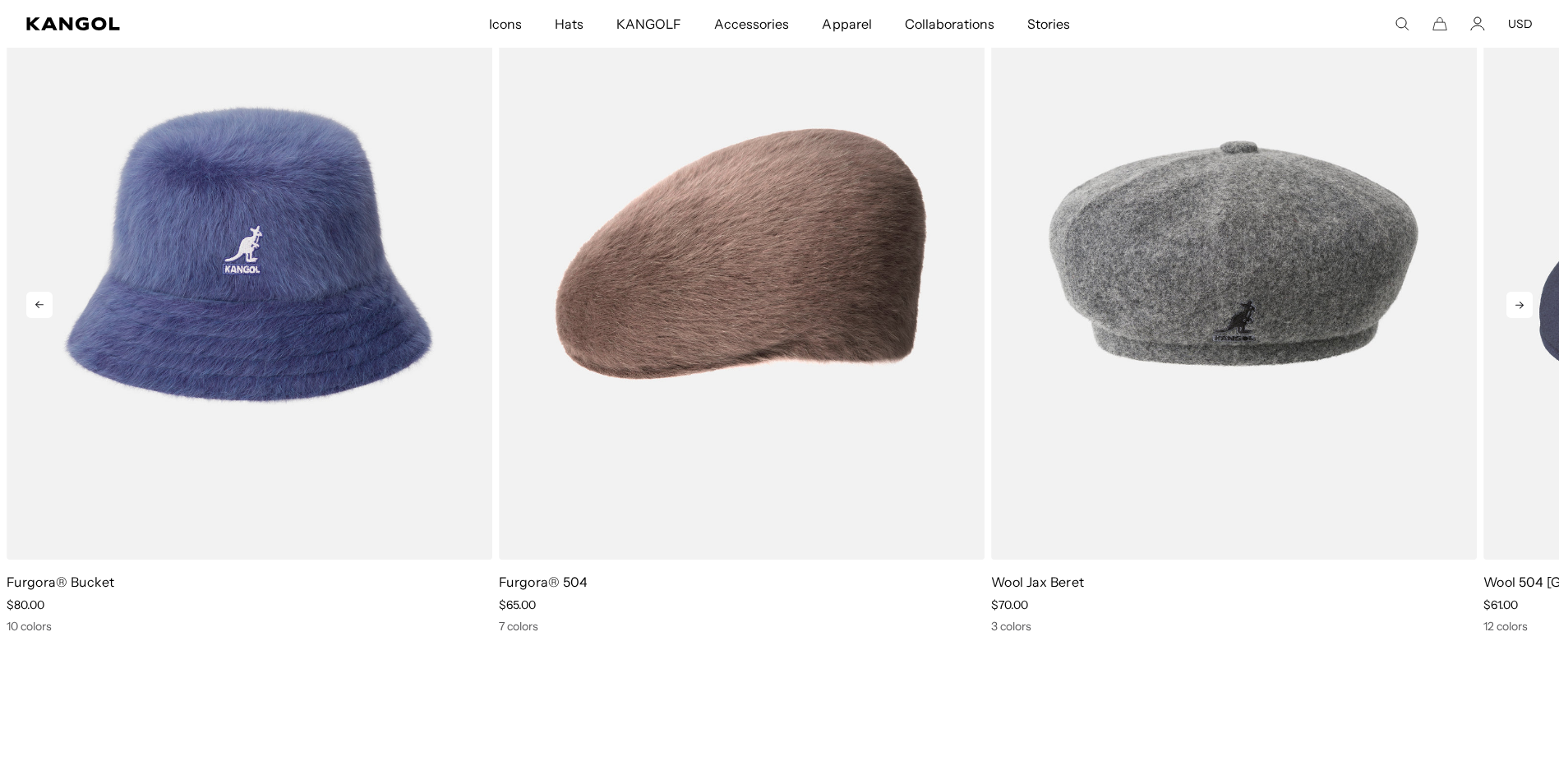
scroll to position [0, 0]
click at [1518, 303] on icon at bounding box center [1520, 305] width 27 height 27
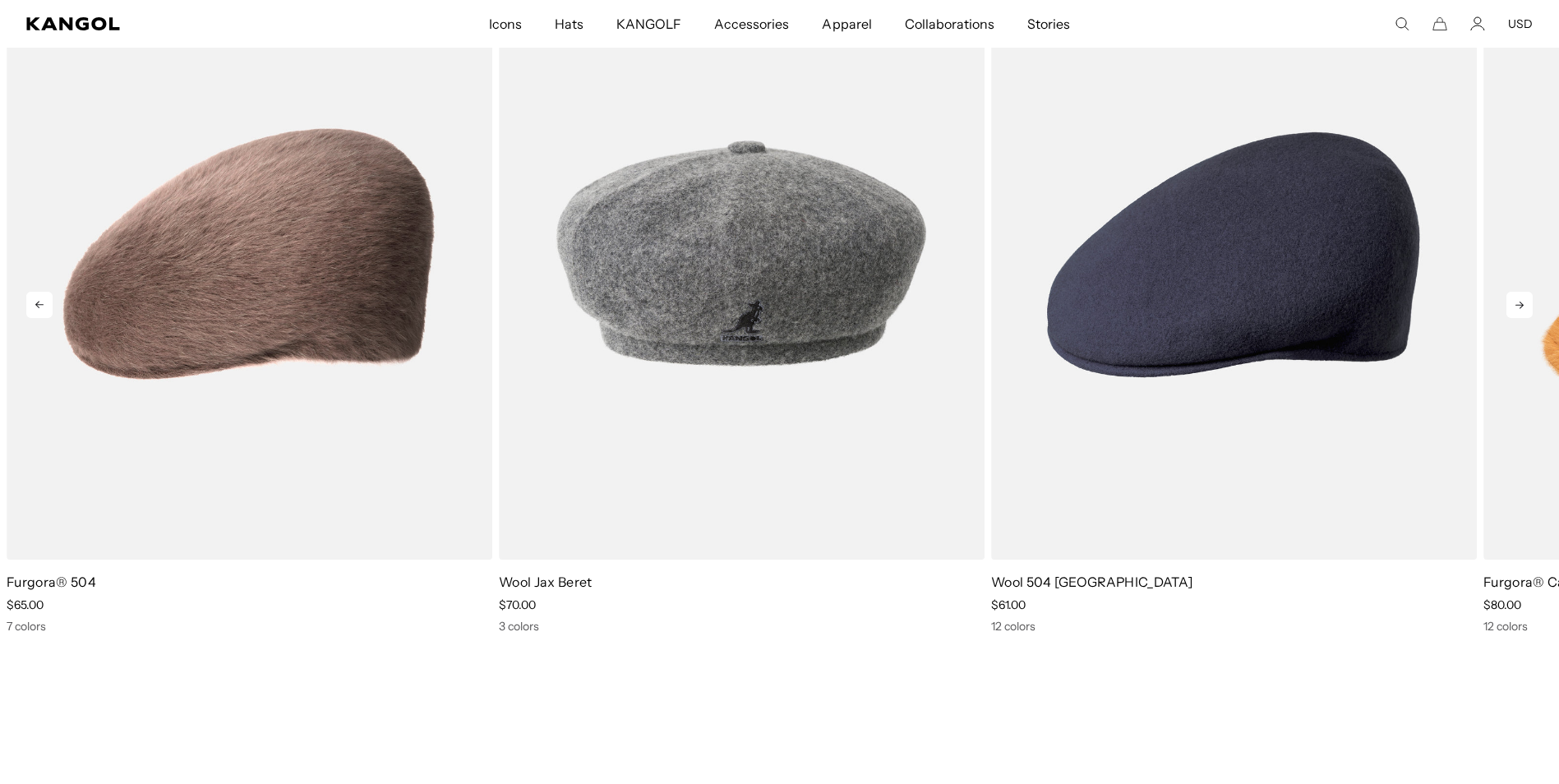
click at [1518, 303] on icon at bounding box center [1520, 305] width 27 height 27
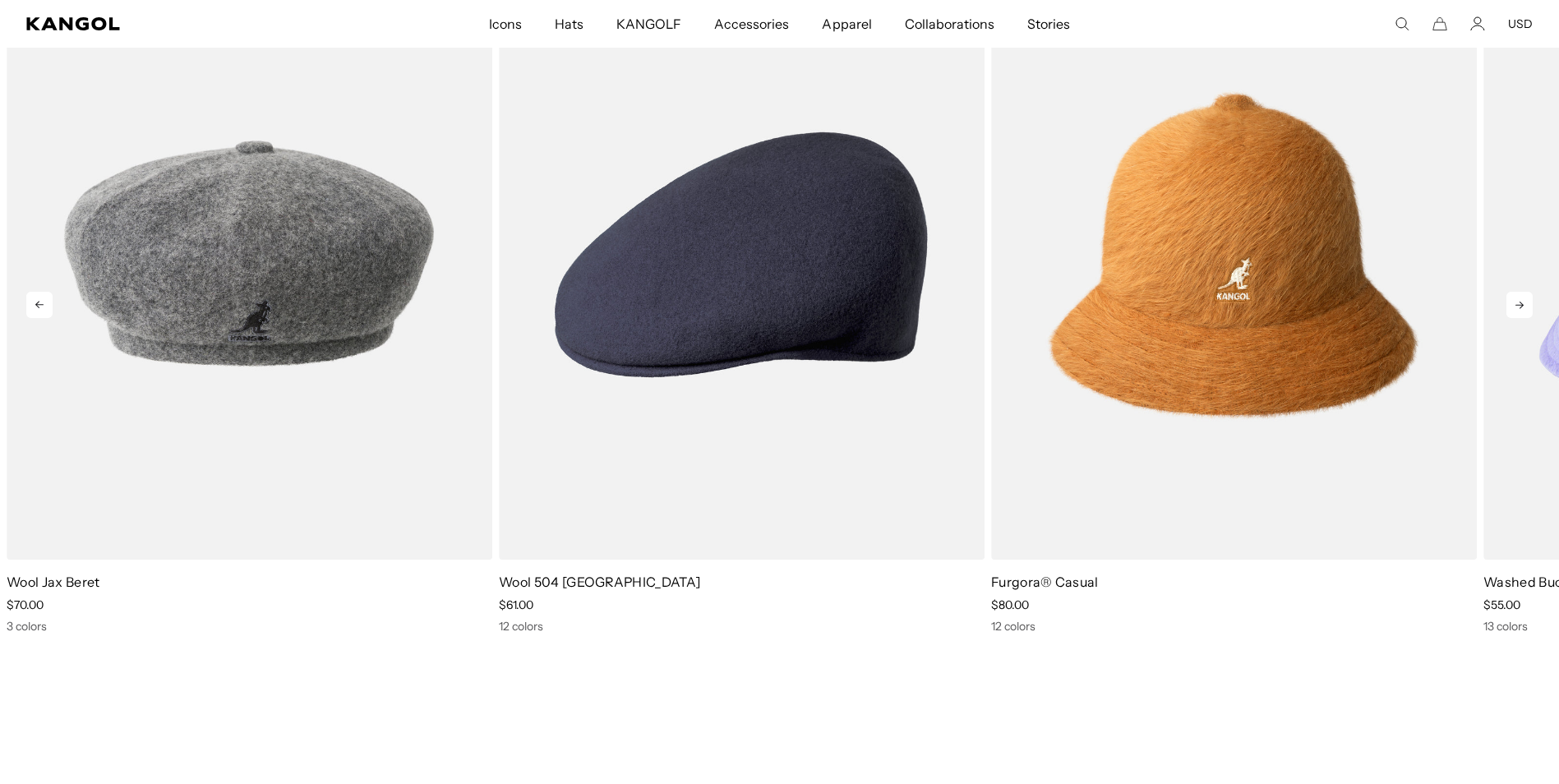
click at [1518, 303] on icon at bounding box center [1520, 305] width 27 height 27
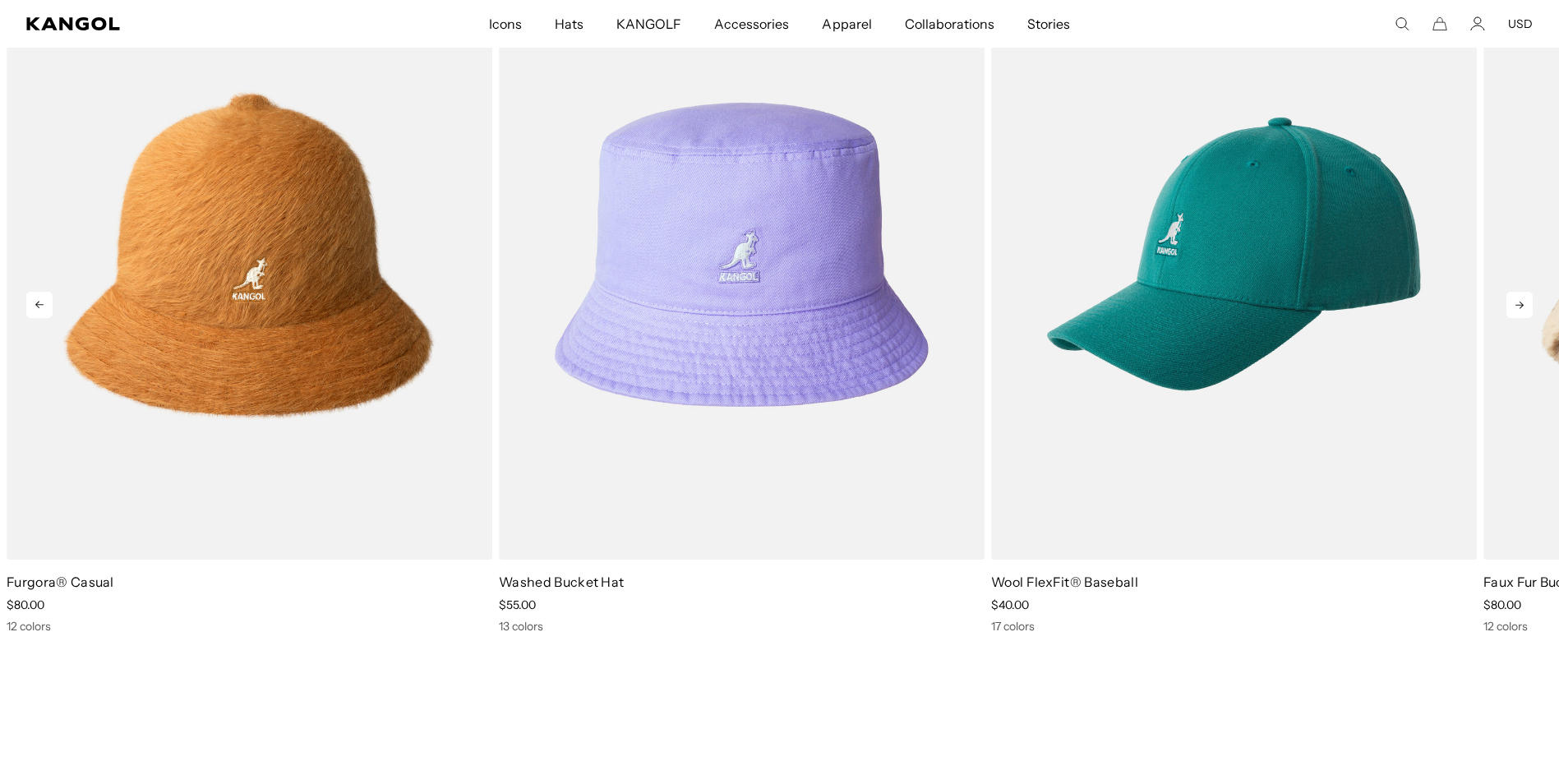
click at [1518, 303] on icon at bounding box center [1520, 305] width 27 height 27
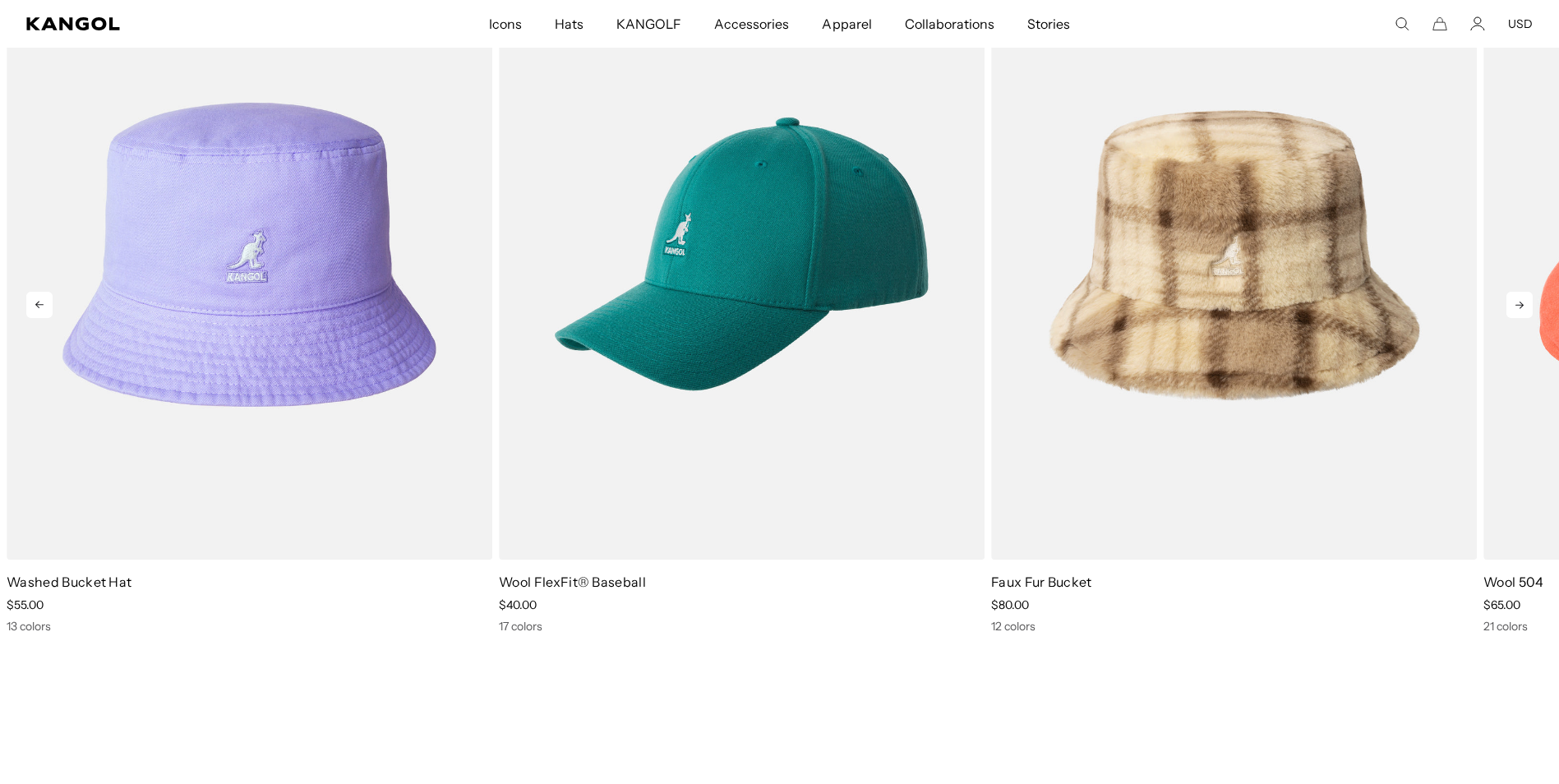
click at [1518, 303] on icon at bounding box center [1520, 305] width 27 height 27
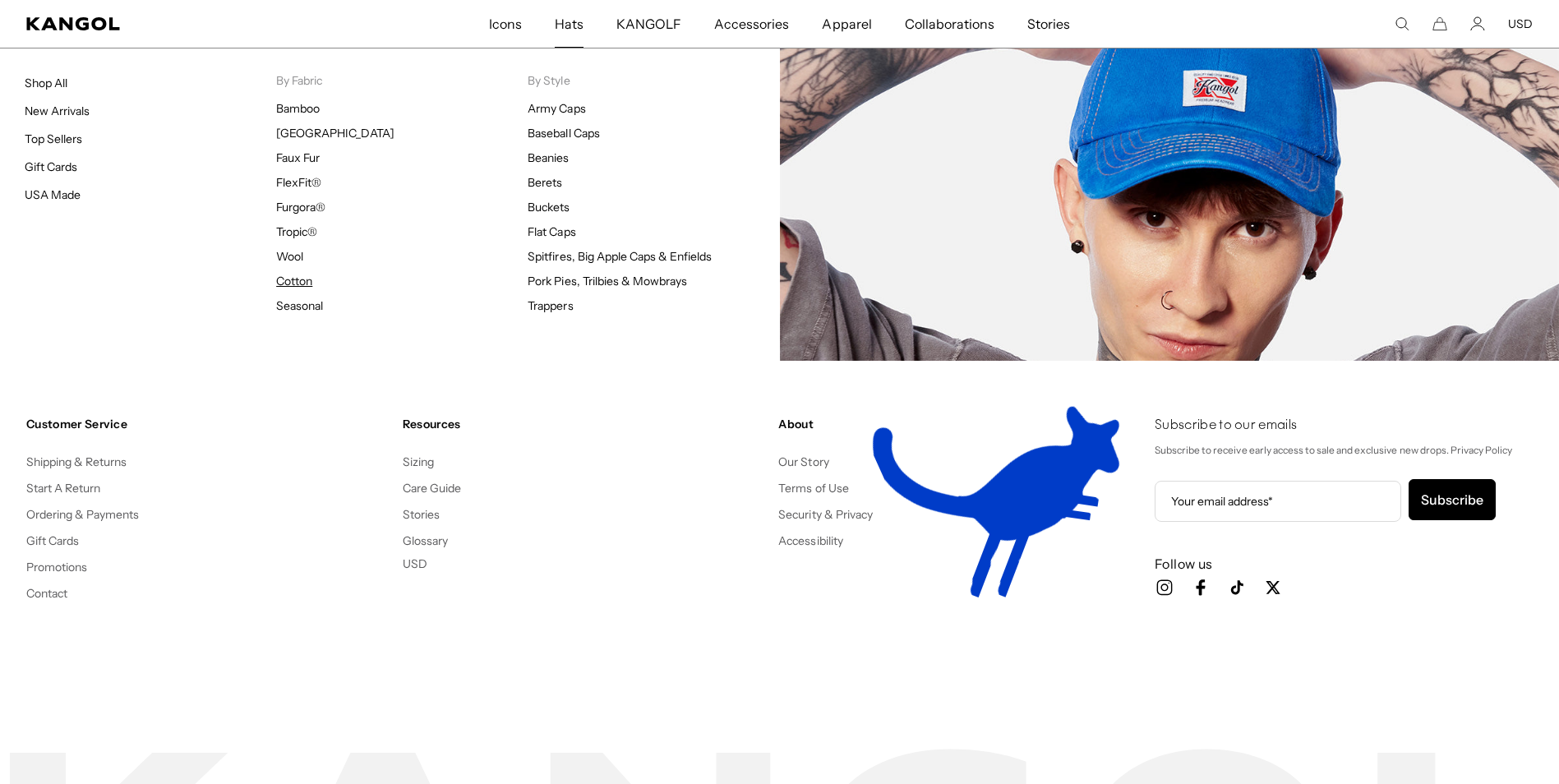
scroll to position [0, 339]
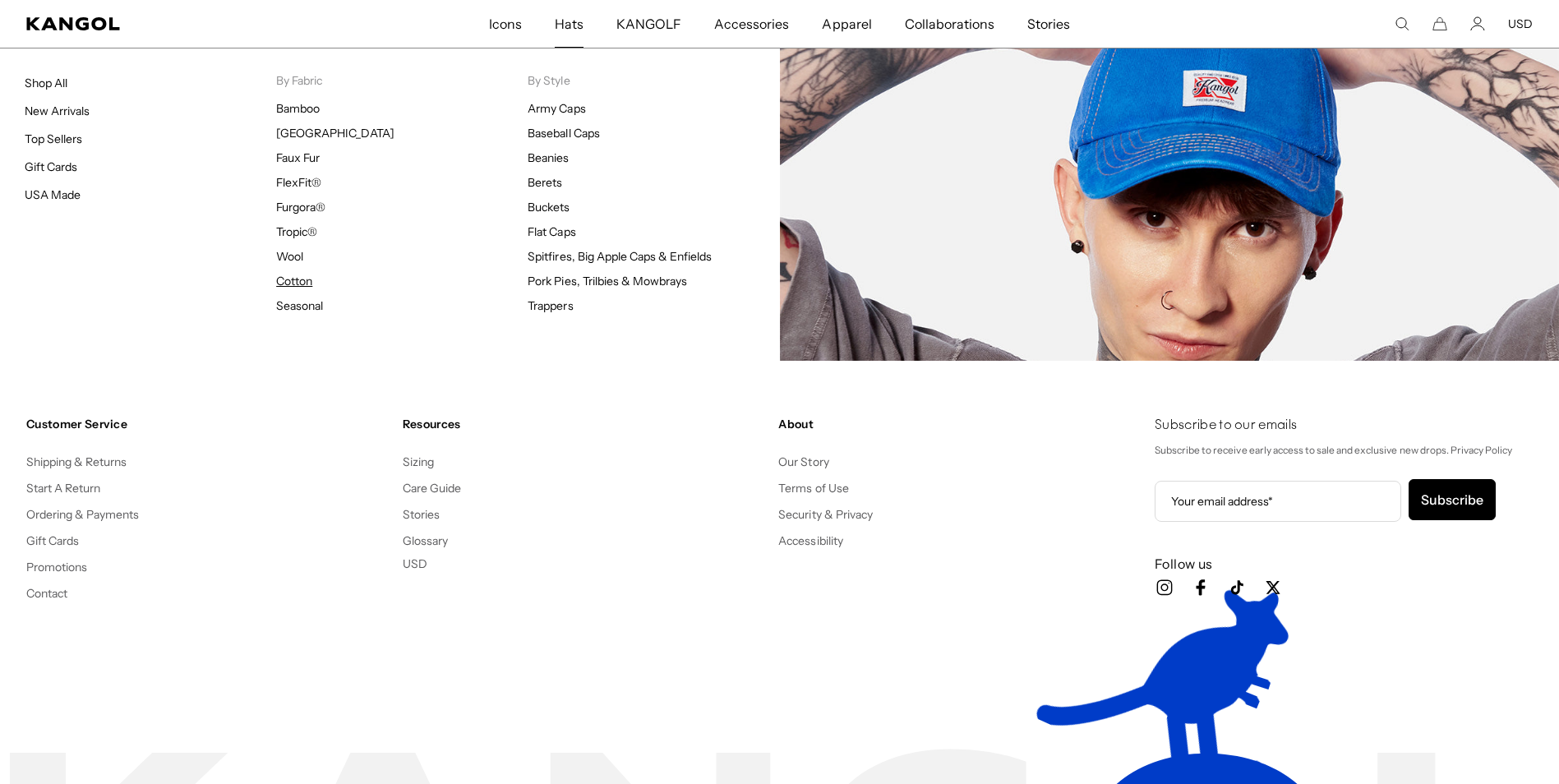
click at [301, 278] on link "Cotton" at bounding box center [295, 280] width 36 height 14
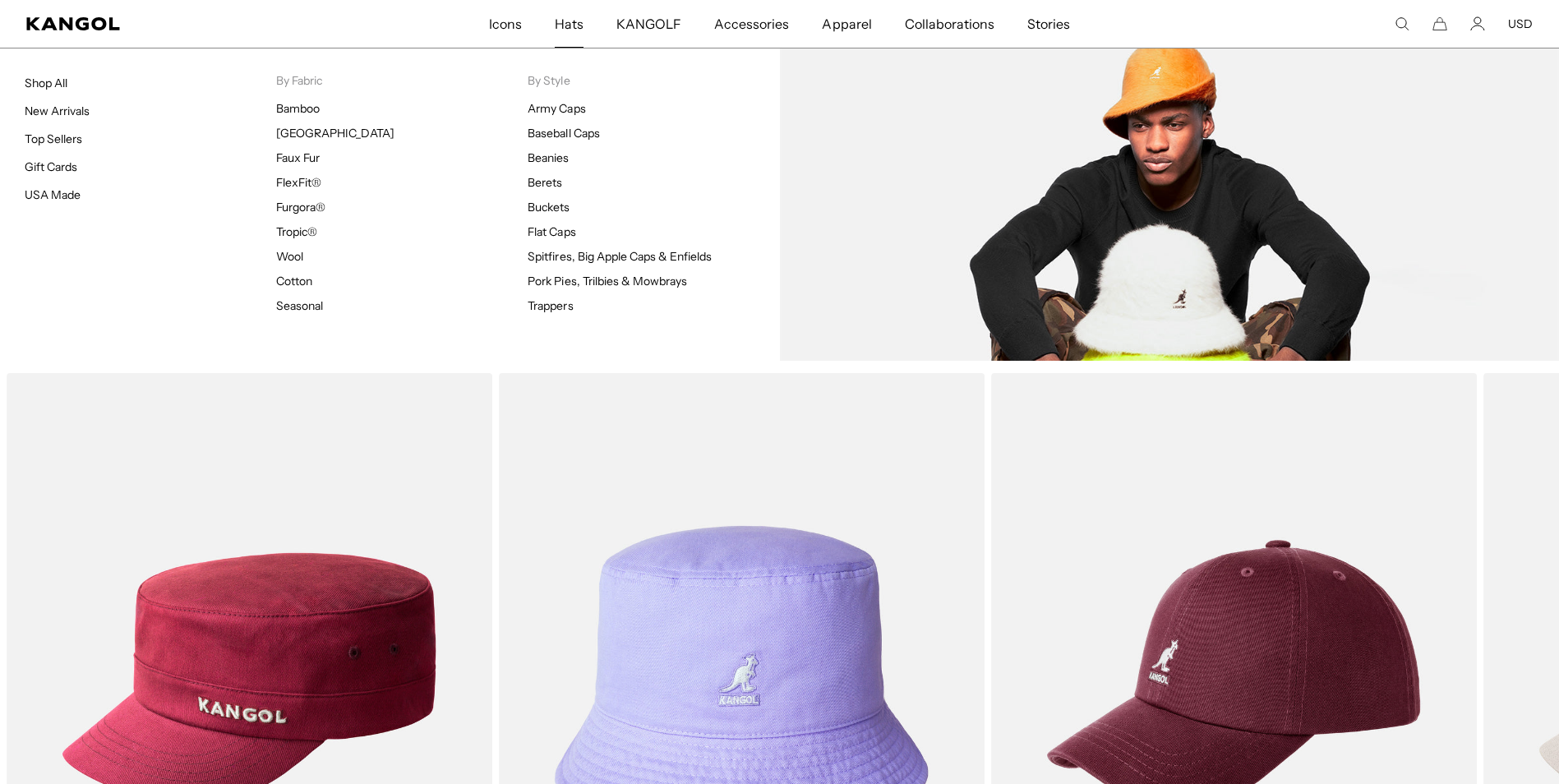
scroll to position [0, 339]
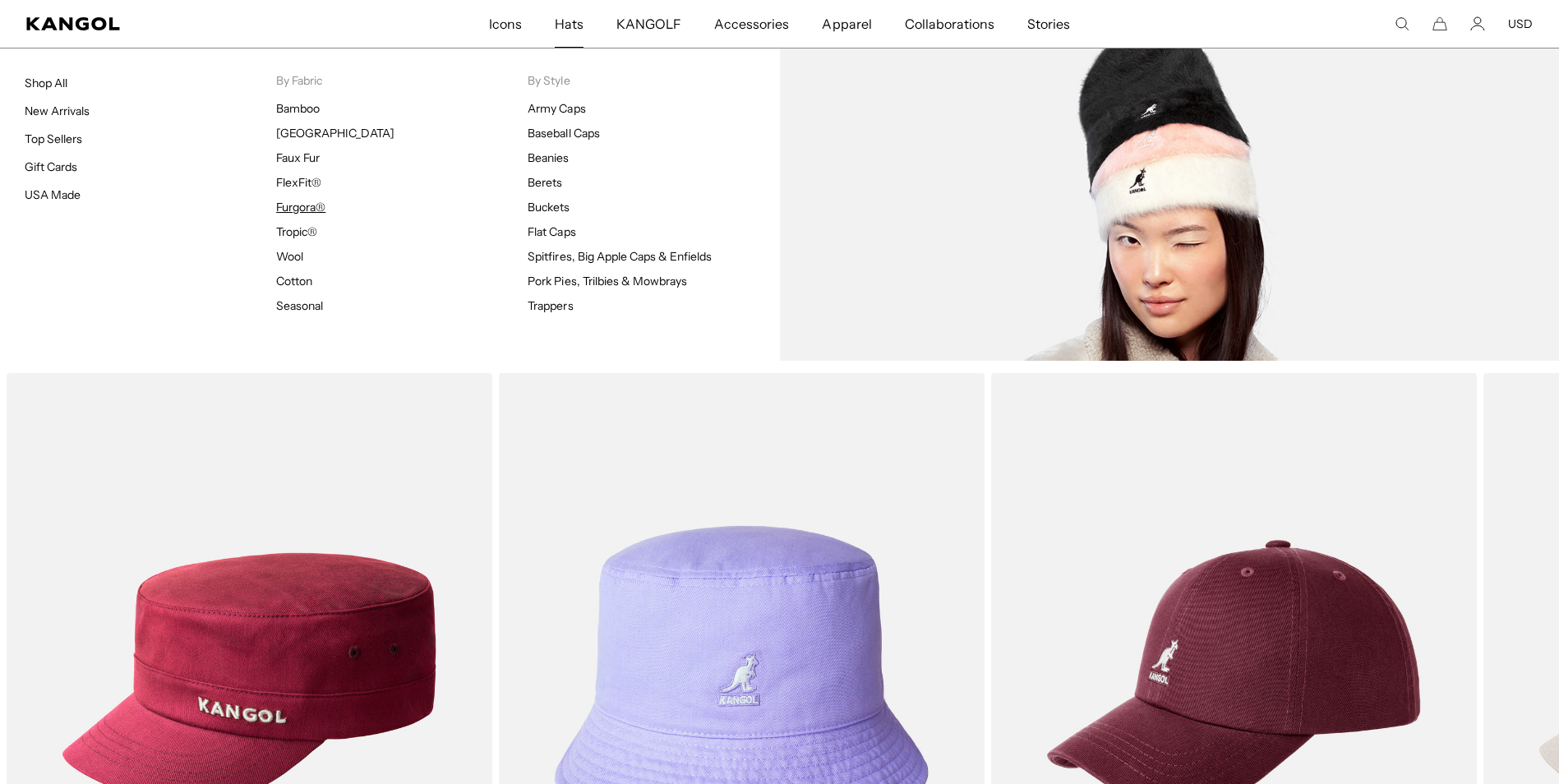
click at [295, 209] on link "Furgora®" at bounding box center [301, 207] width 50 height 14
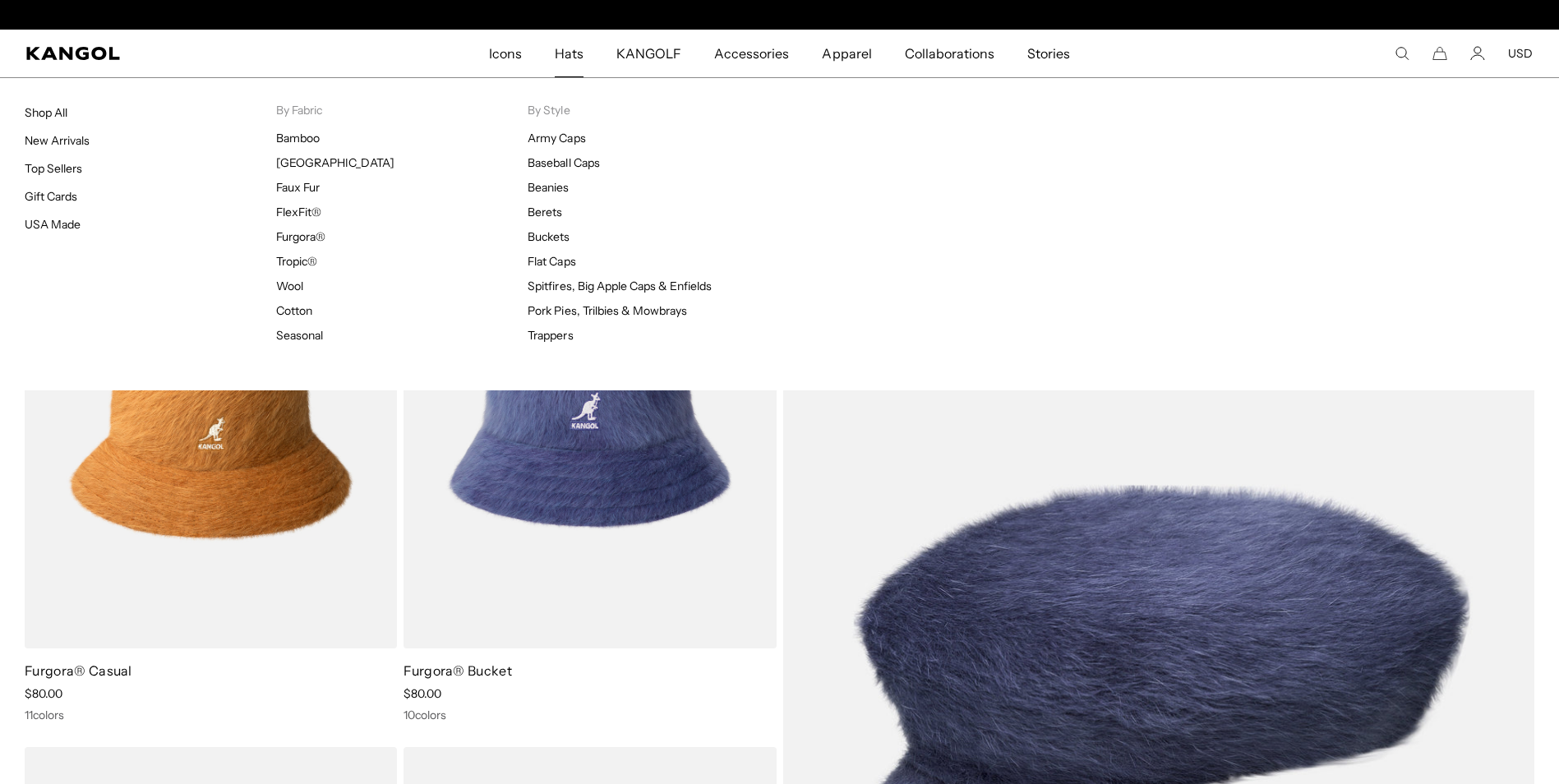
scroll to position [0, 339]
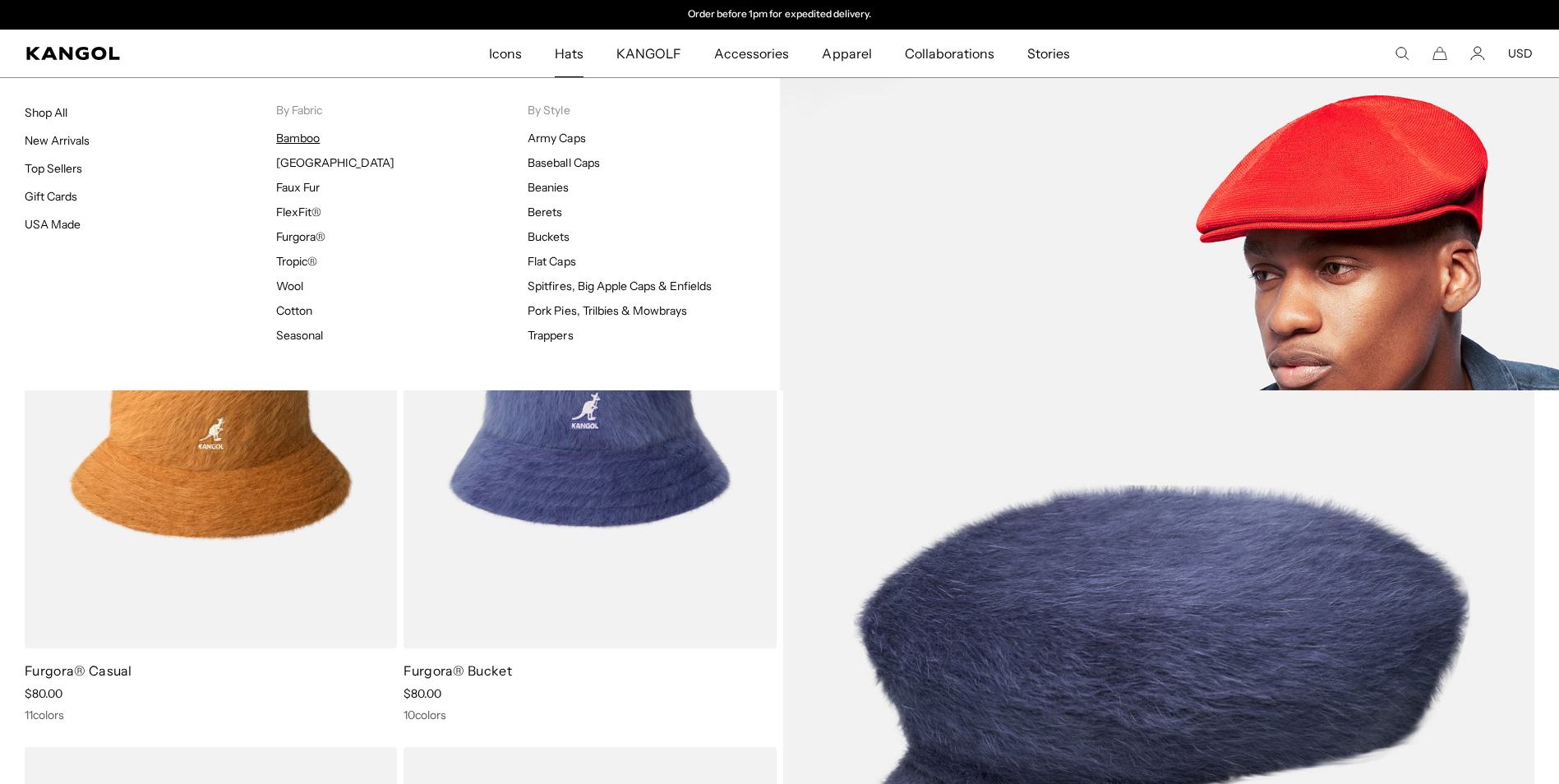
click at [305, 142] on link "Bamboo" at bounding box center [298, 138] width 44 height 14
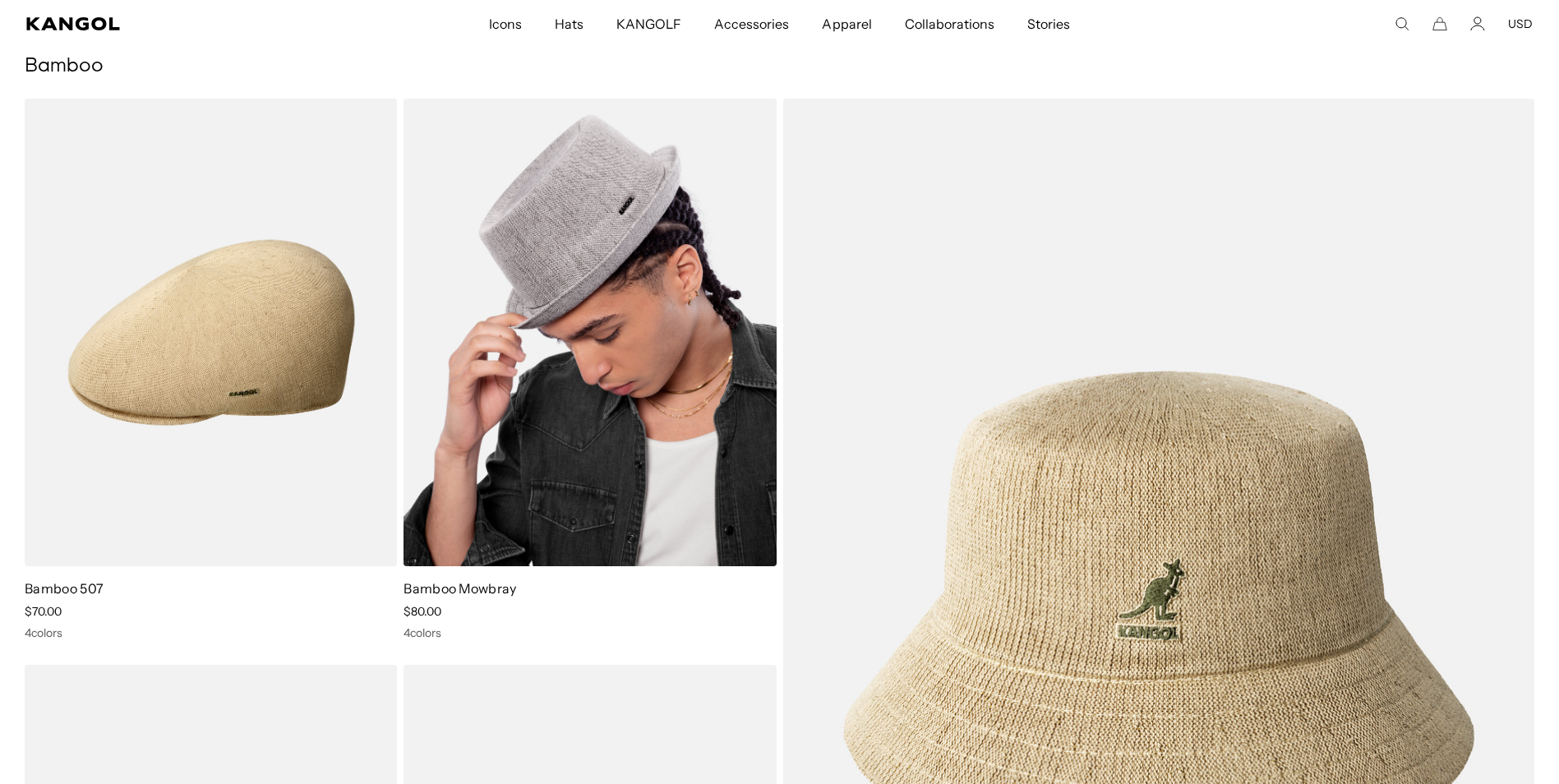
click at [610, 280] on img at bounding box center [589, 332] width 372 height 468
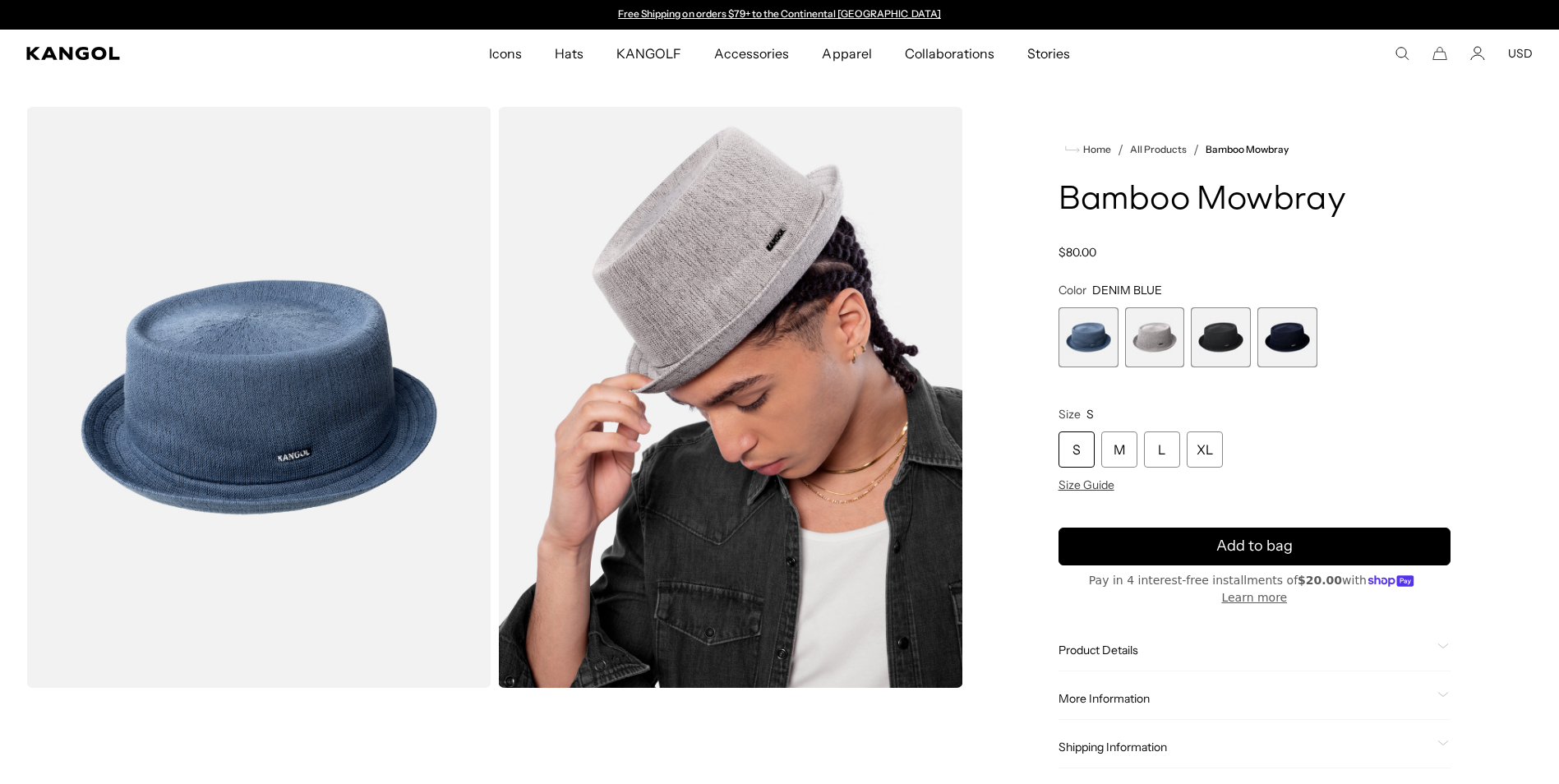
click at [1089, 341] on span "1 of 4" at bounding box center [1088, 337] width 60 height 60
click at [1227, 337] on span "3 of 4" at bounding box center [1220, 337] width 60 height 60
